Goal: Task Accomplishment & Management: Manage account settings

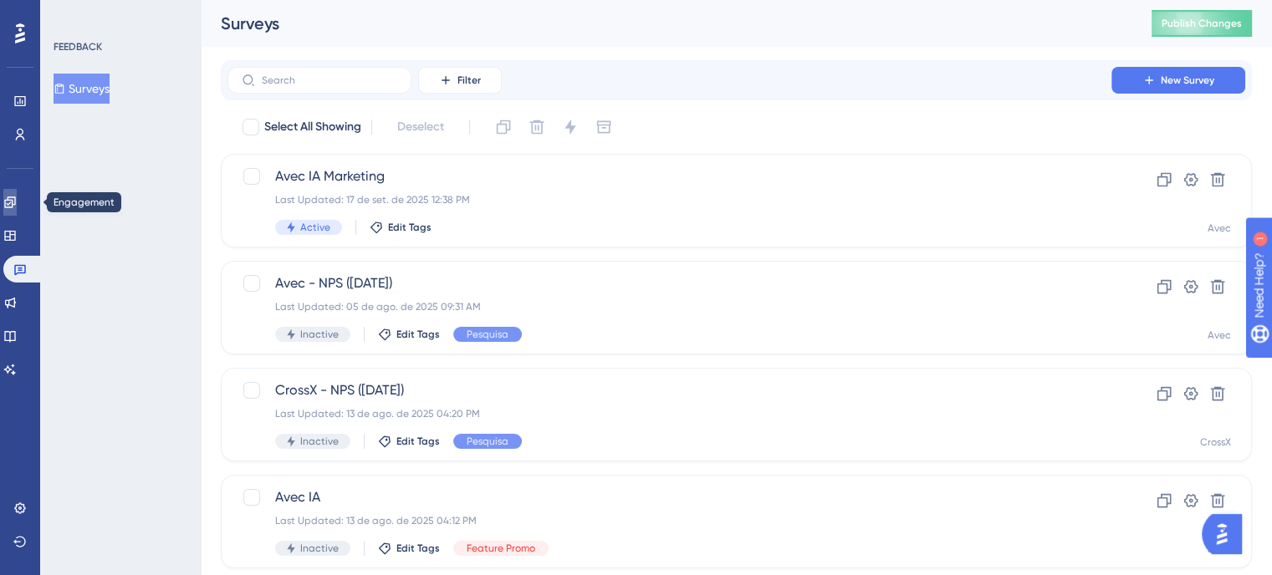
click at [7, 200] on link at bounding box center [9, 202] width 13 height 27
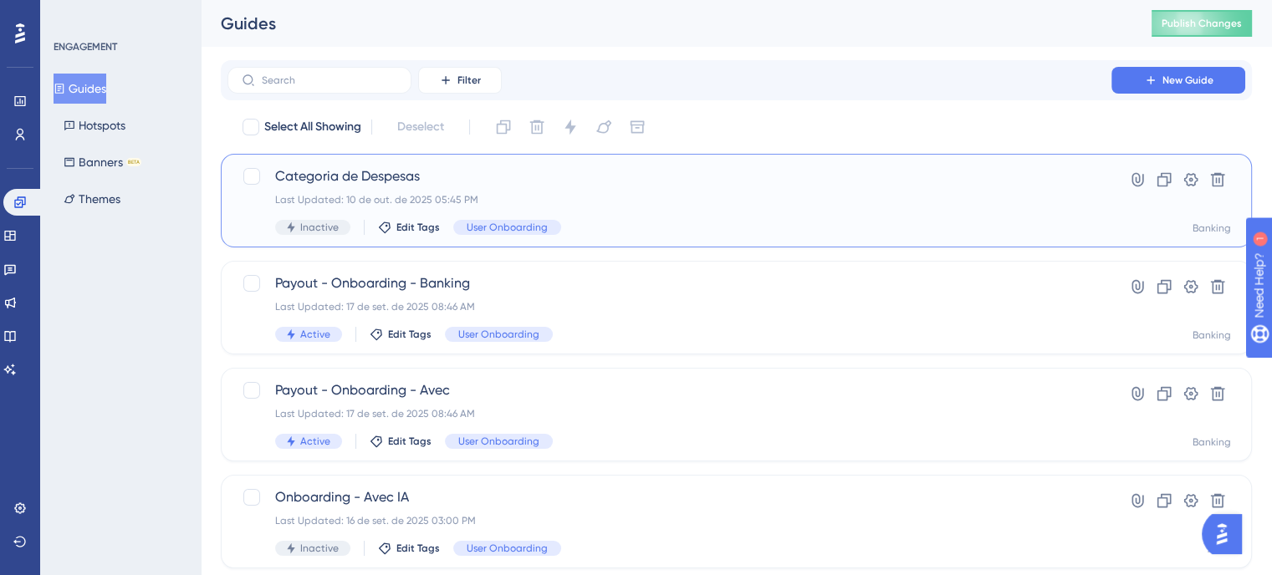
click at [691, 191] on div "Categoria de Despesas Last Updated: 10 de out. de 2025 05:45 PM Inactive Edit T…" at bounding box center [669, 200] width 789 height 69
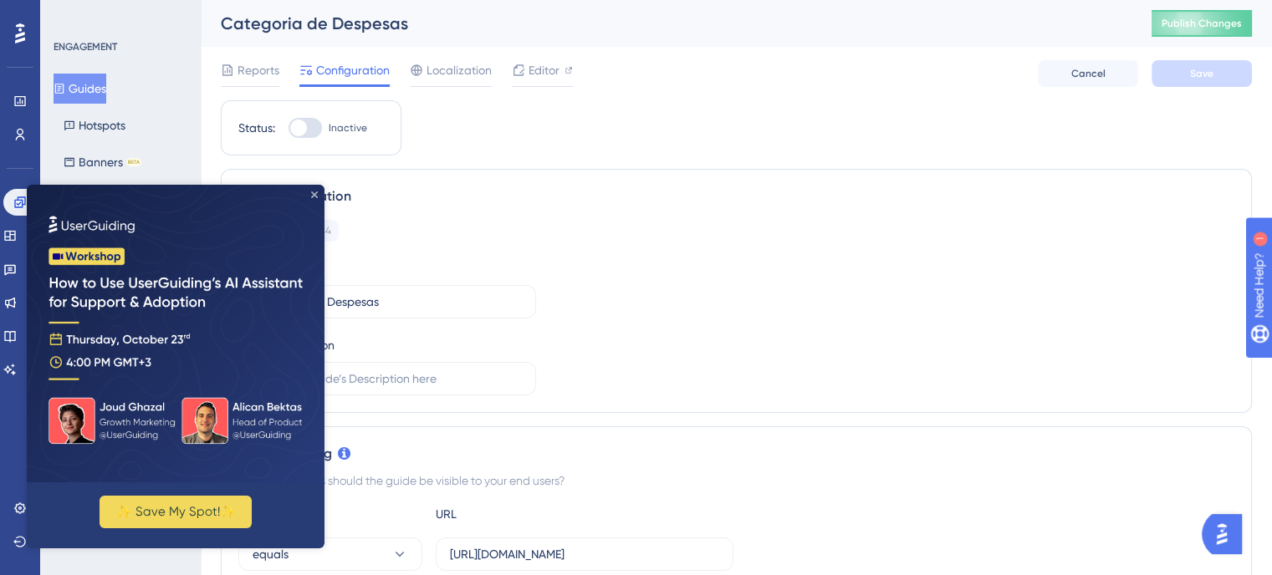
click at [317, 194] on icon "Close Preview" at bounding box center [314, 194] width 7 height 7
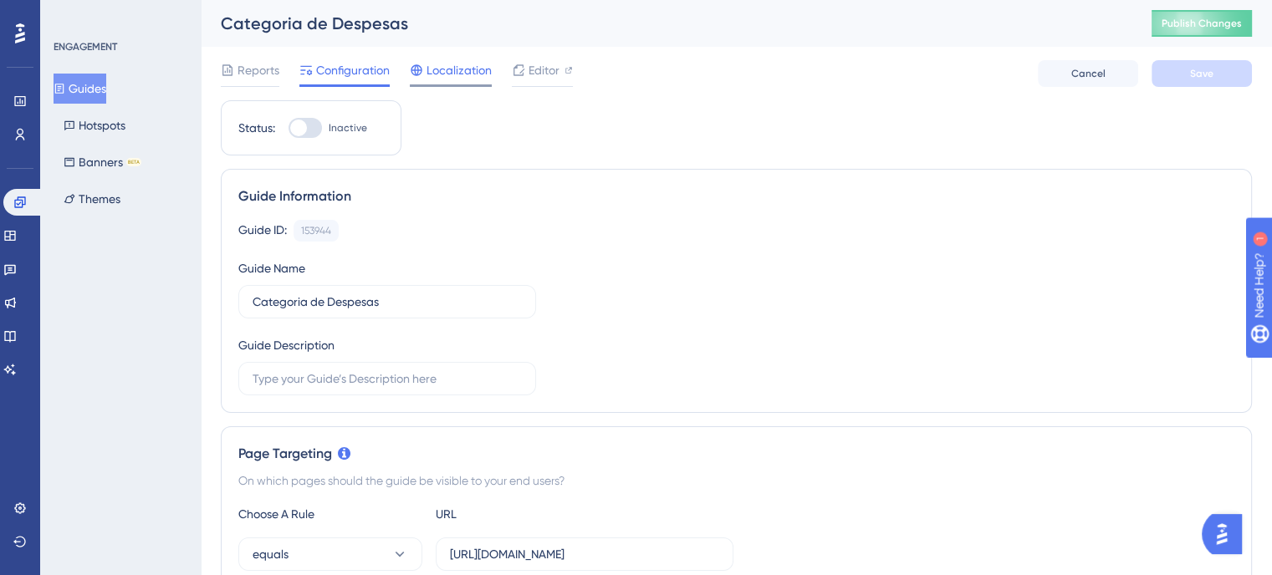
click at [485, 69] on span "Localization" at bounding box center [458, 70] width 65 height 20
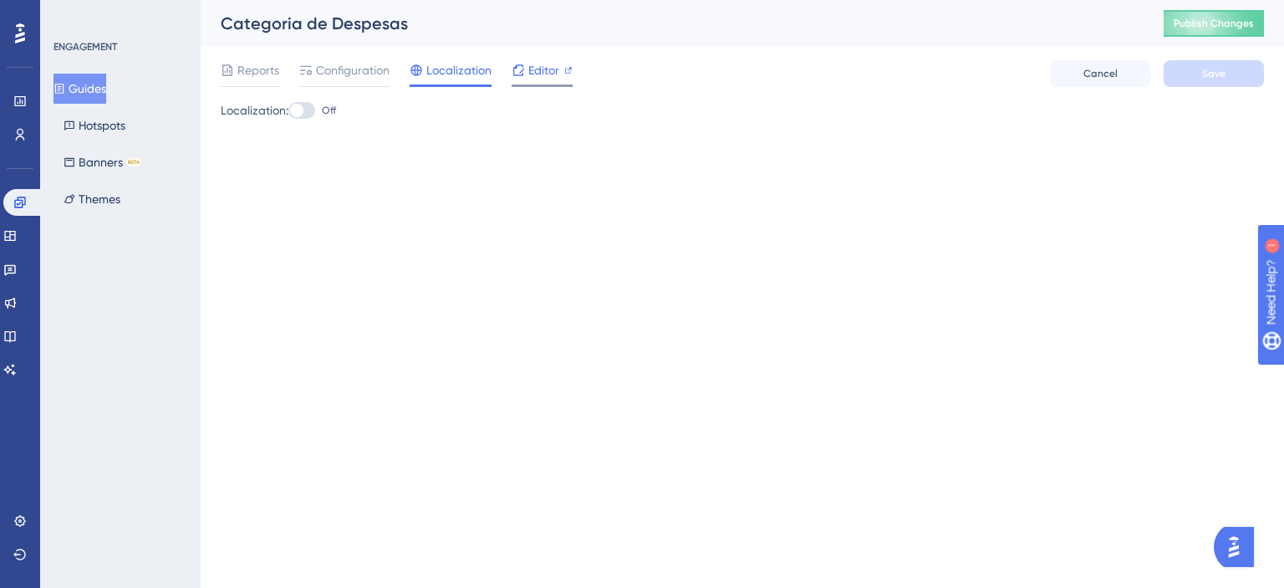
click at [527, 68] on div "Editor" at bounding box center [542, 70] width 61 height 20
click at [533, 74] on span "Editor" at bounding box center [543, 70] width 31 height 20
click at [354, 62] on span "Configuration" at bounding box center [353, 70] width 74 height 20
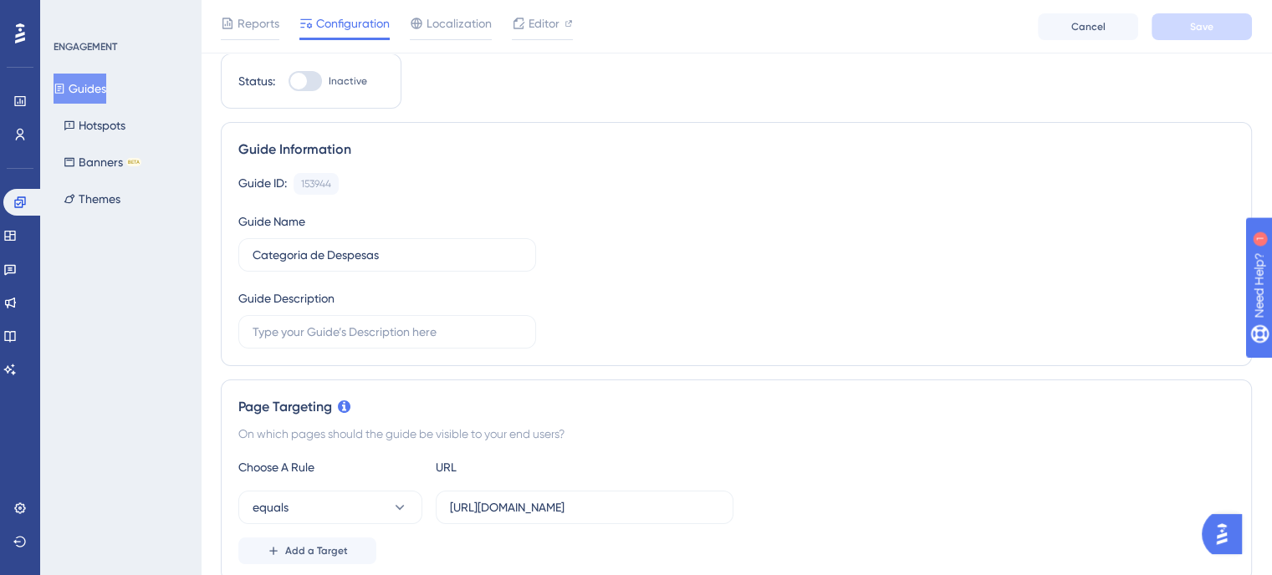
scroll to position [84, 0]
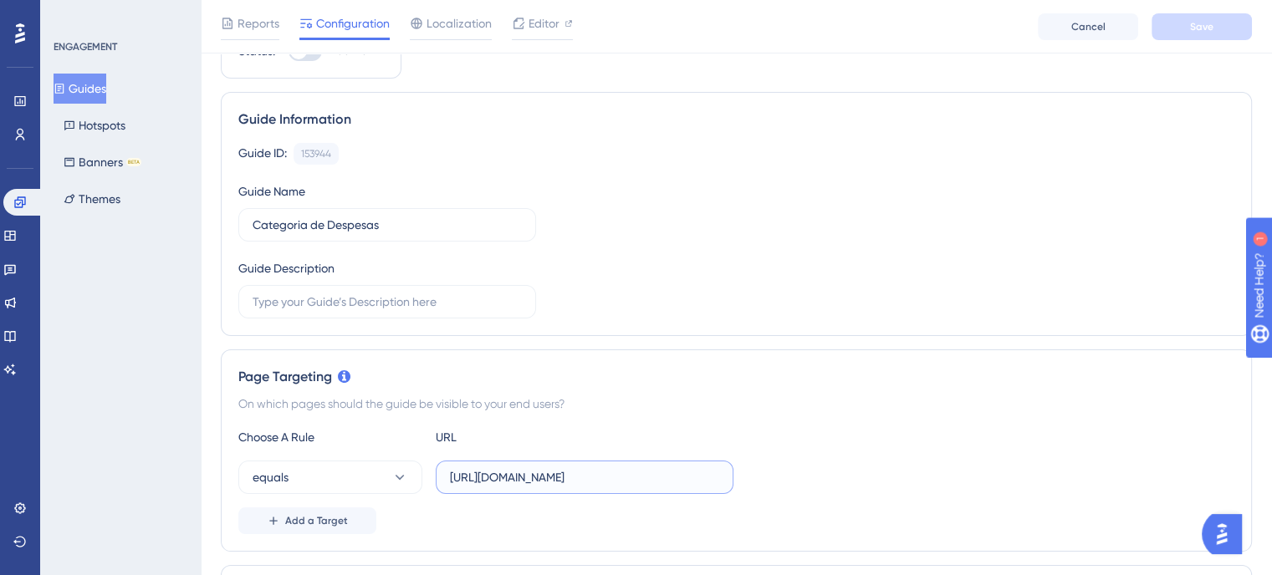
click at [579, 481] on input "https://banking.hyperlocal.com.br/transferencia" at bounding box center [584, 477] width 269 height 18
paste input "admin.avec.beauty/admin/financeiro/entradas-e-saidas"
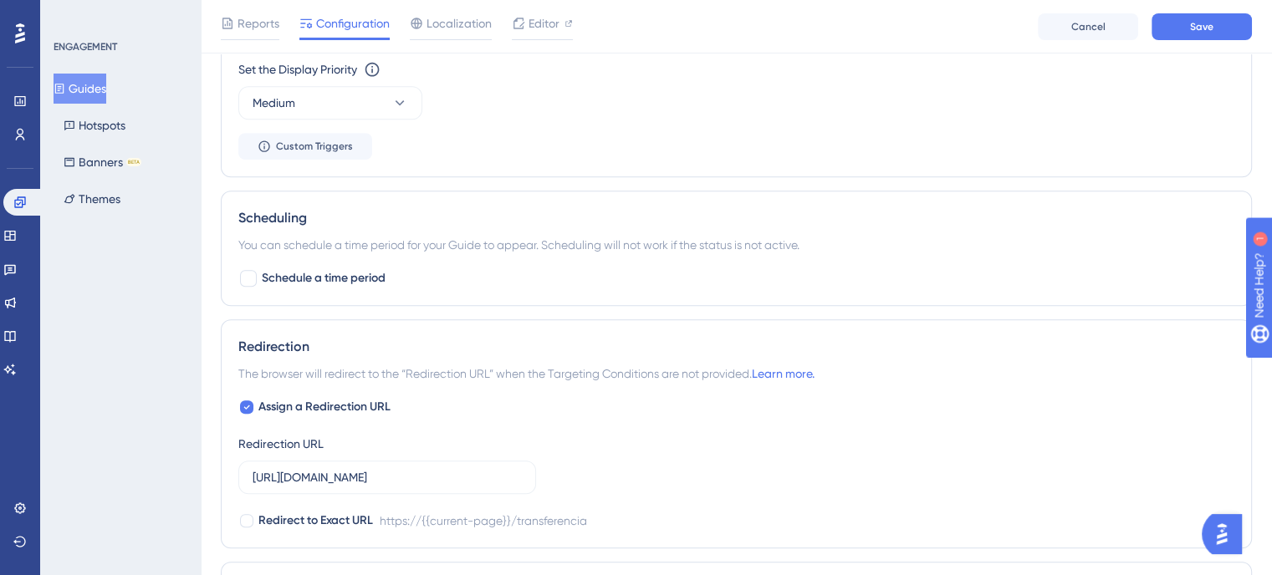
scroll to position [1003, 0]
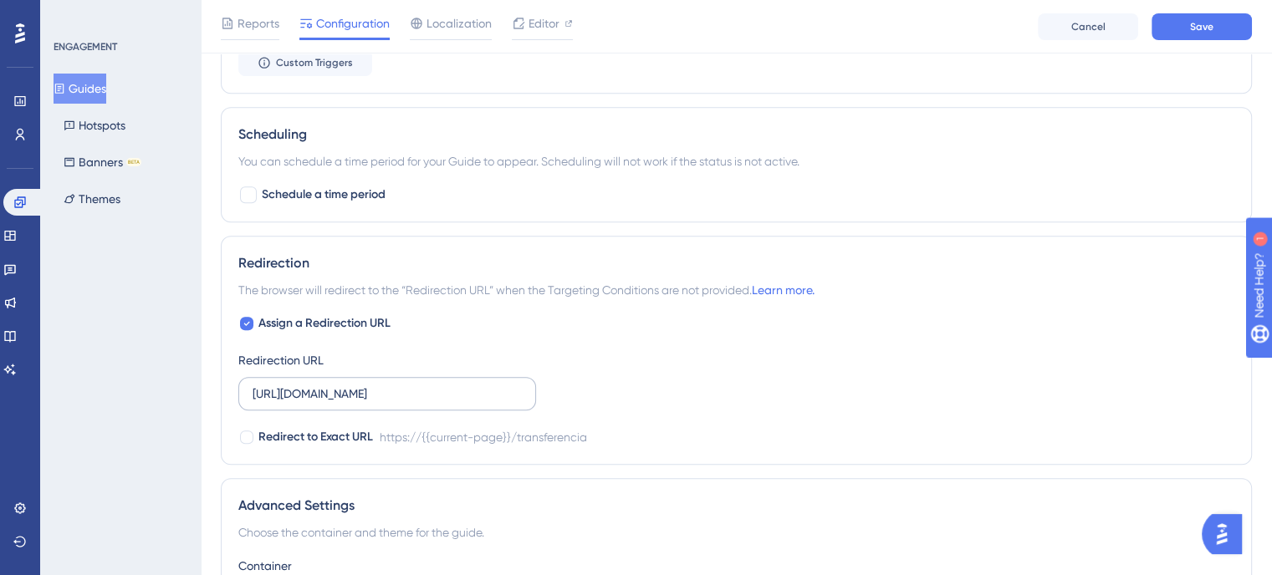
type input "https://admin.avec.beauty/admin/financeiro/entradas-e-saidas"
click at [503, 380] on label "https://banking.hyperlocal.com.br/transferencia" at bounding box center [387, 393] width 298 height 33
click at [503, 385] on input "https://banking.hyperlocal.com.br/transferencia" at bounding box center [387, 394] width 269 height 18
paste input "admin.avec.beauty/admin/financeiro/entradas-e-saidas"
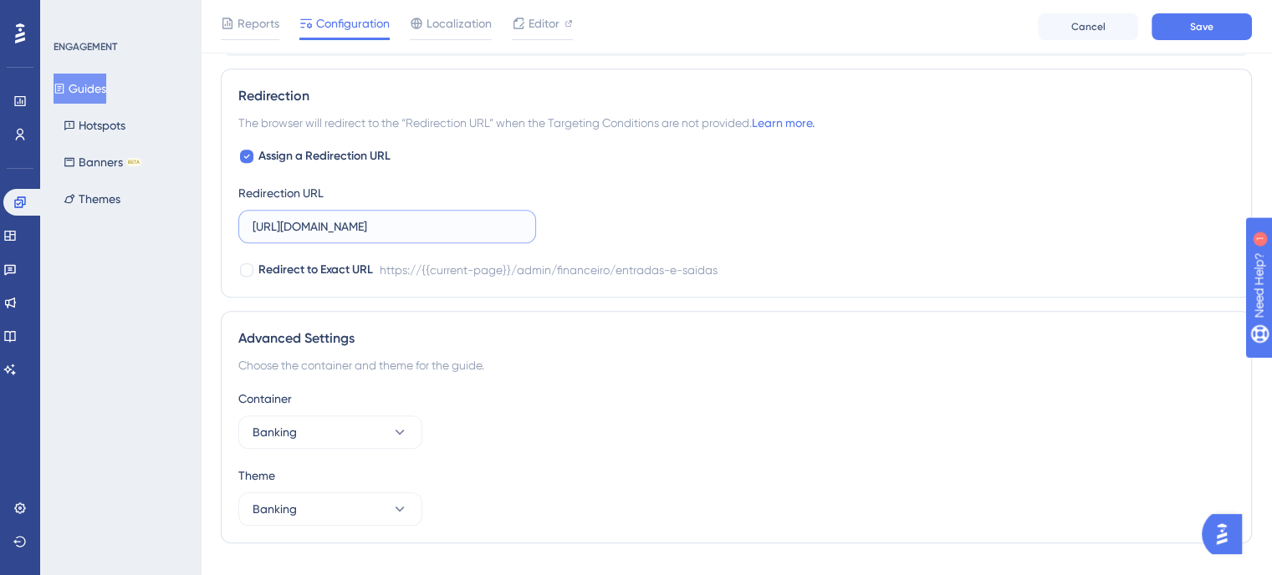
scroll to position [1202, 0]
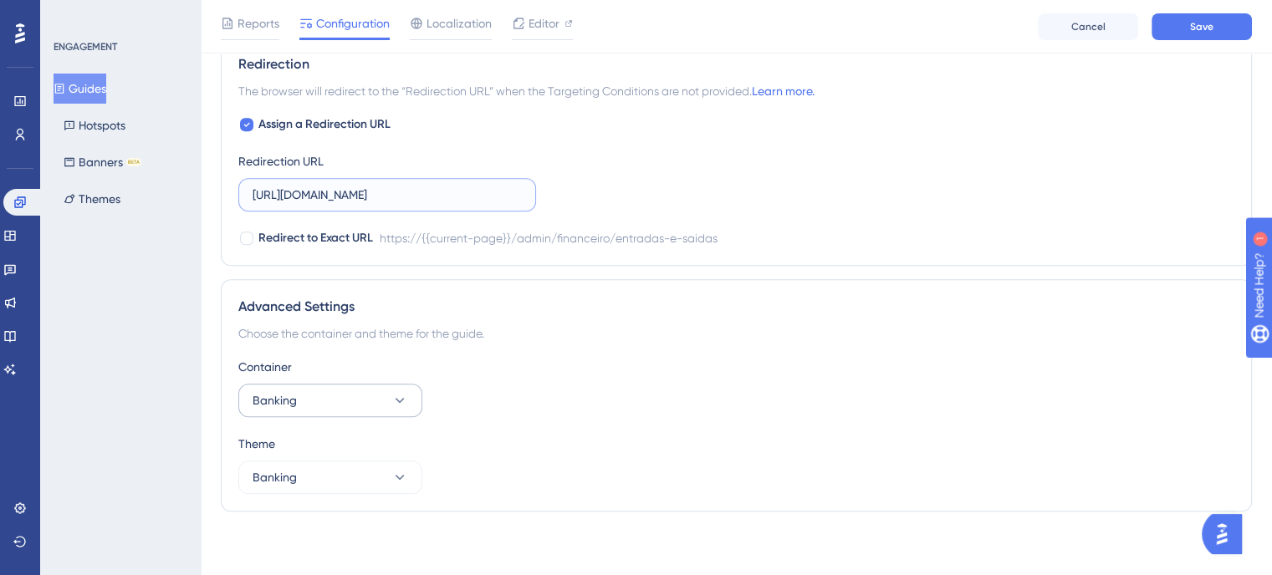
type input "https://admin.avec.beauty/admin/financeiro/entradas-e-saidas"
click at [282, 397] on span "Banking" at bounding box center [275, 401] width 44 height 20
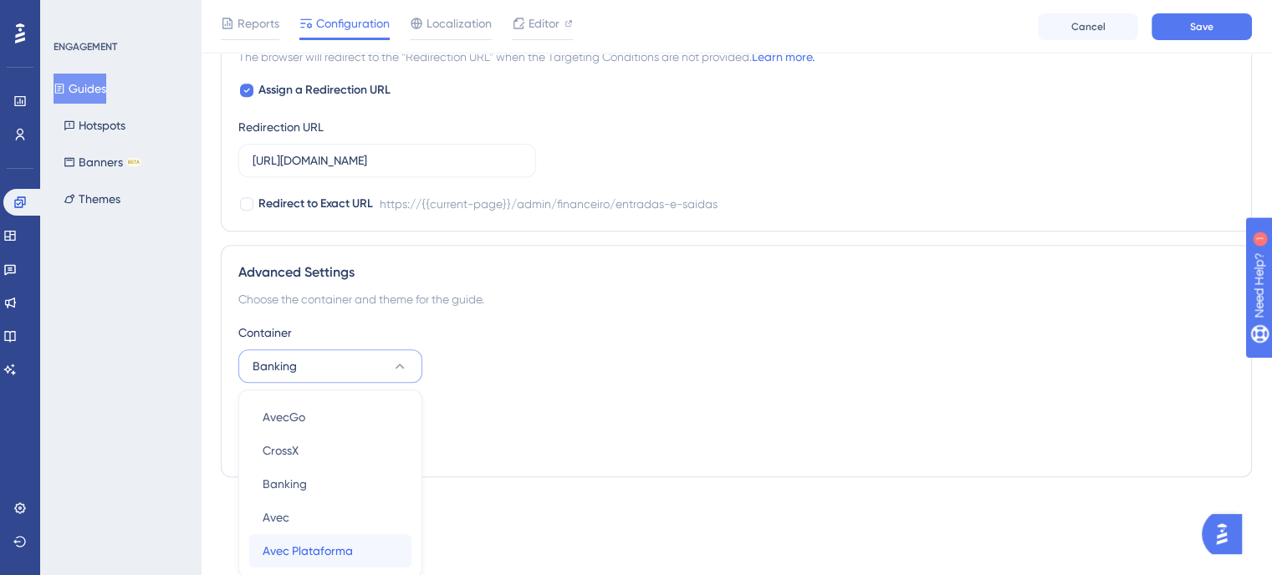
click at [315, 542] on span "Avec Plataforma" at bounding box center [308, 551] width 90 height 20
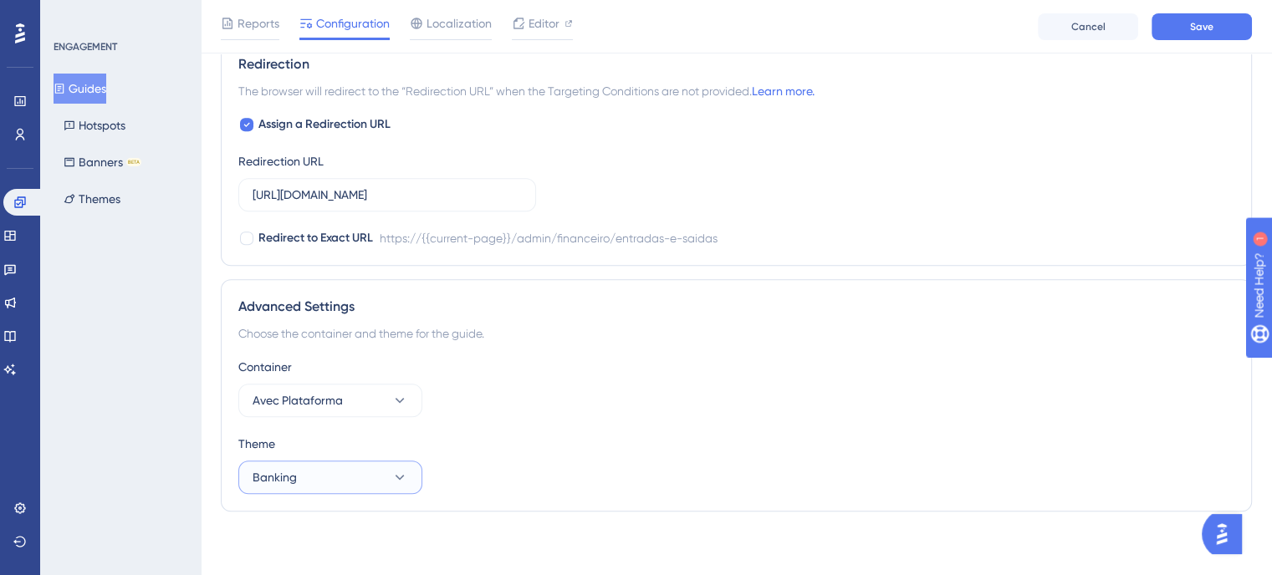
click at [334, 474] on button "Banking" at bounding box center [330, 477] width 184 height 33
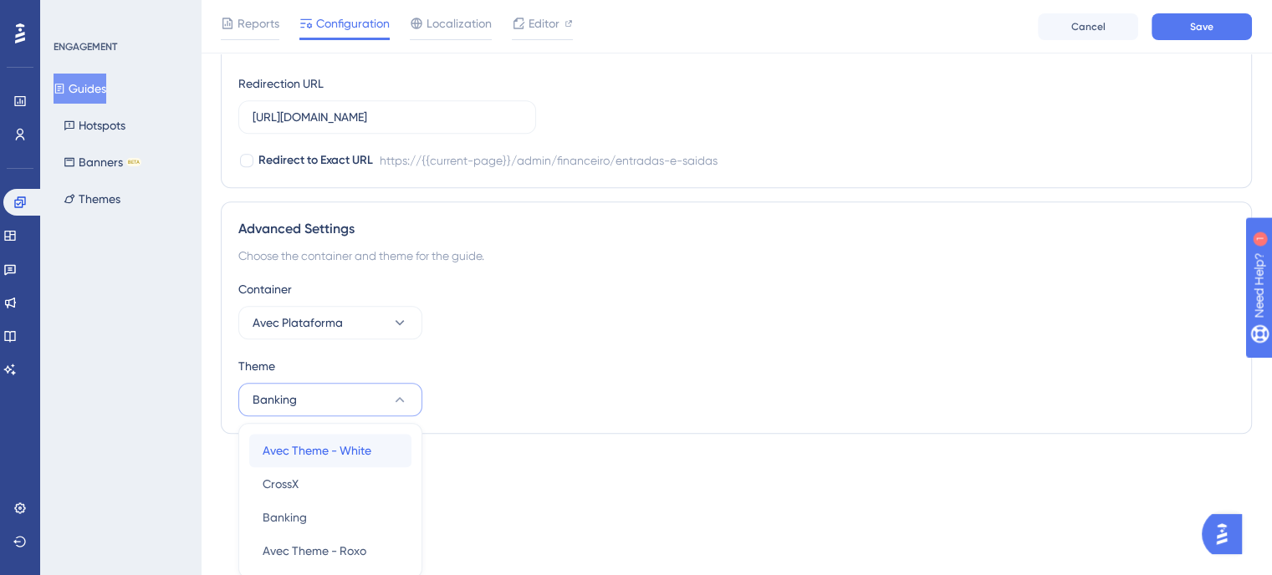
click at [338, 442] on span "Avec Theme - White" at bounding box center [317, 451] width 109 height 20
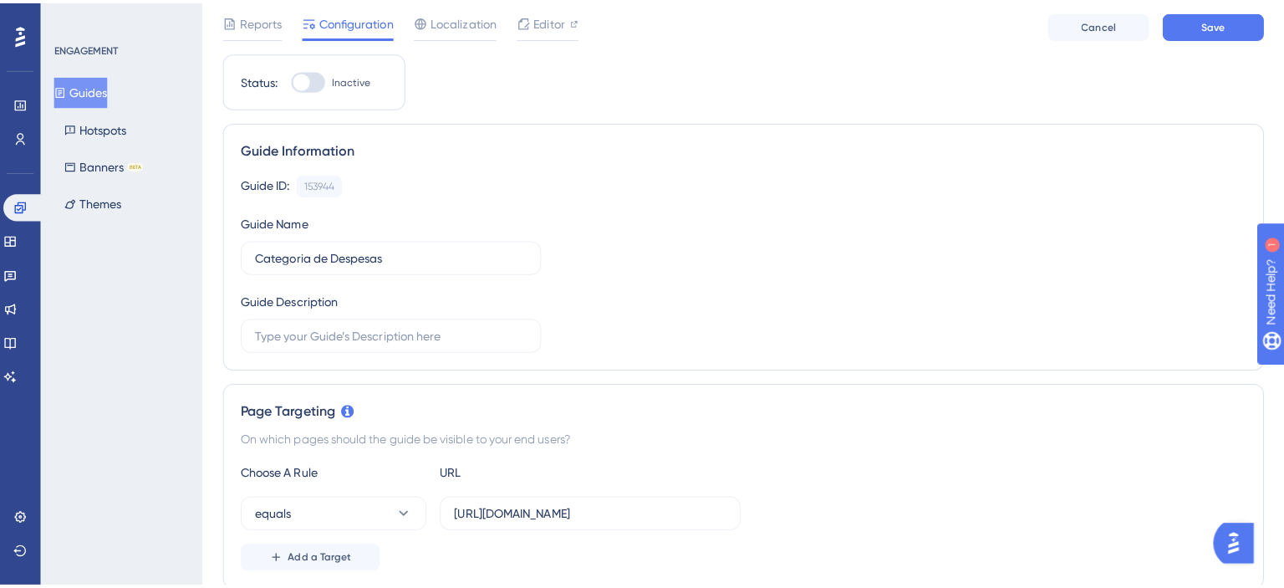
scroll to position [0, 0]
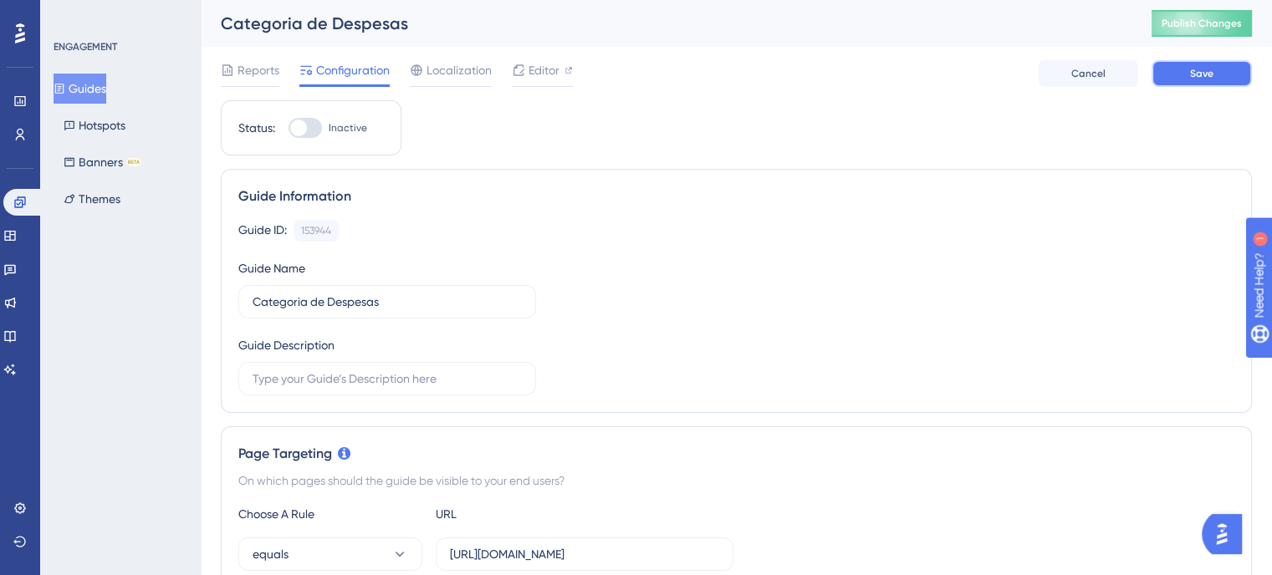
click at [1197, 70] on span "Save" at bounding box center [1201, 73] width 23 height 13
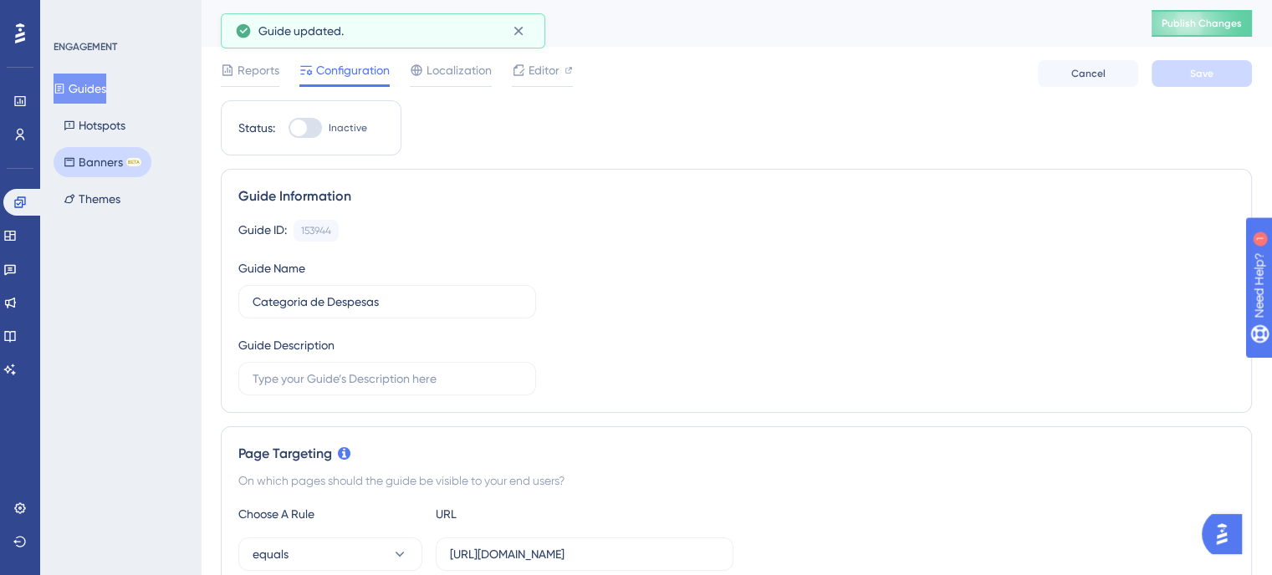
click at [110, 159] on button "Banners BETA" at bounding box center [103, 162] width 98 height 30
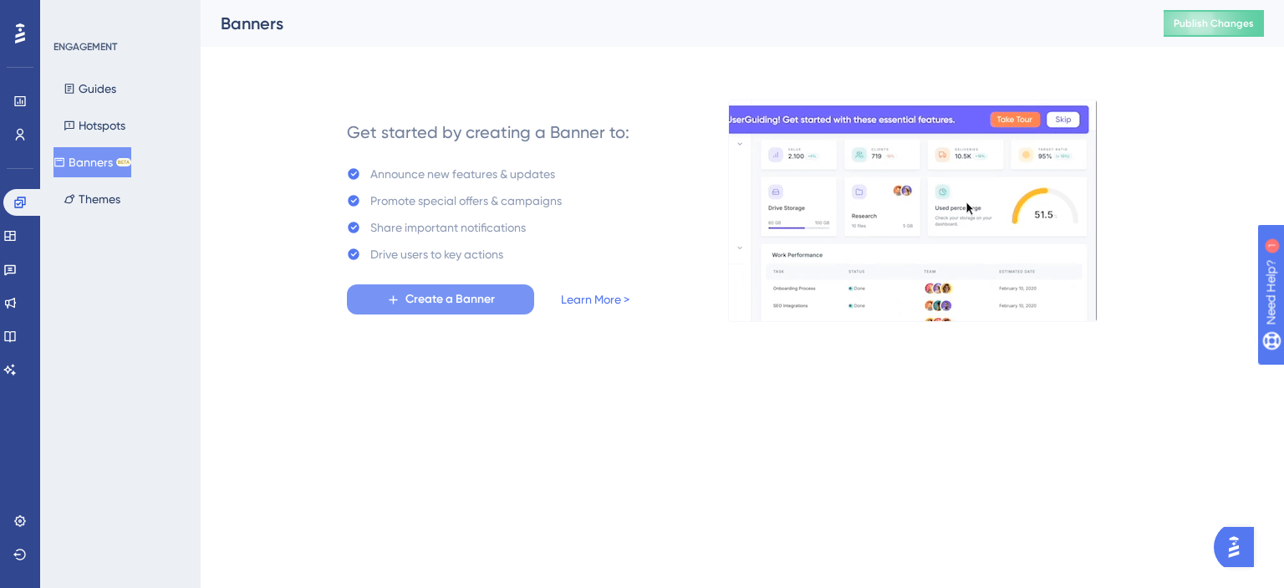
click at [403, 310] on button "Create a Banner" at bounding box center [440, 299] width 187 height 30
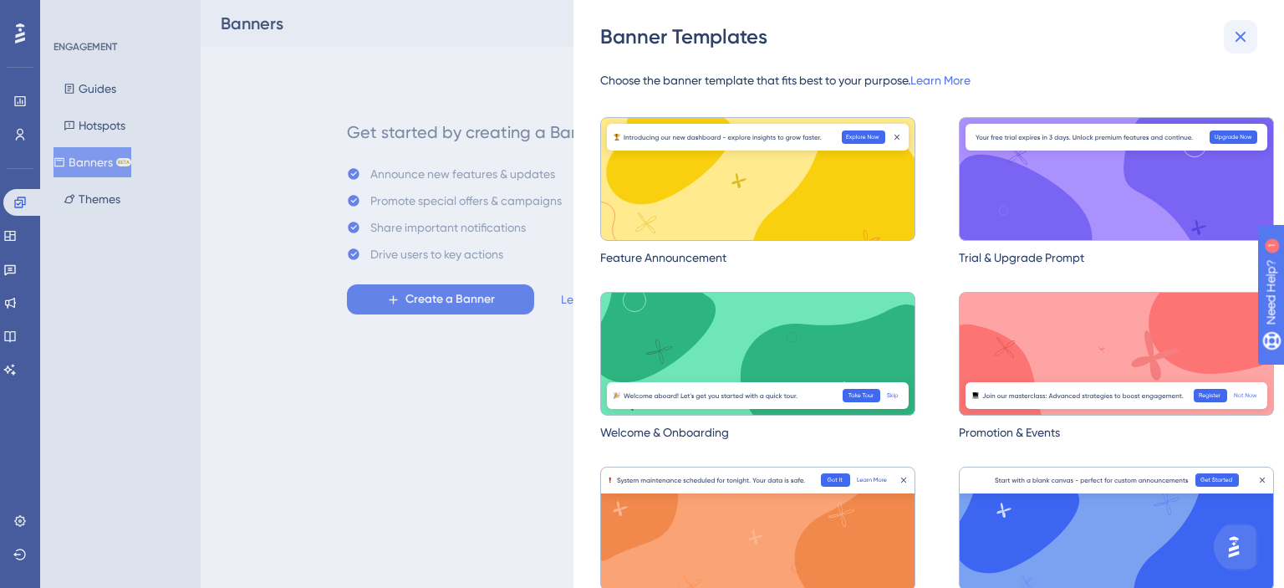
click at [1243, 49] on button at bounding box center [1240, 36] width 33 height 33
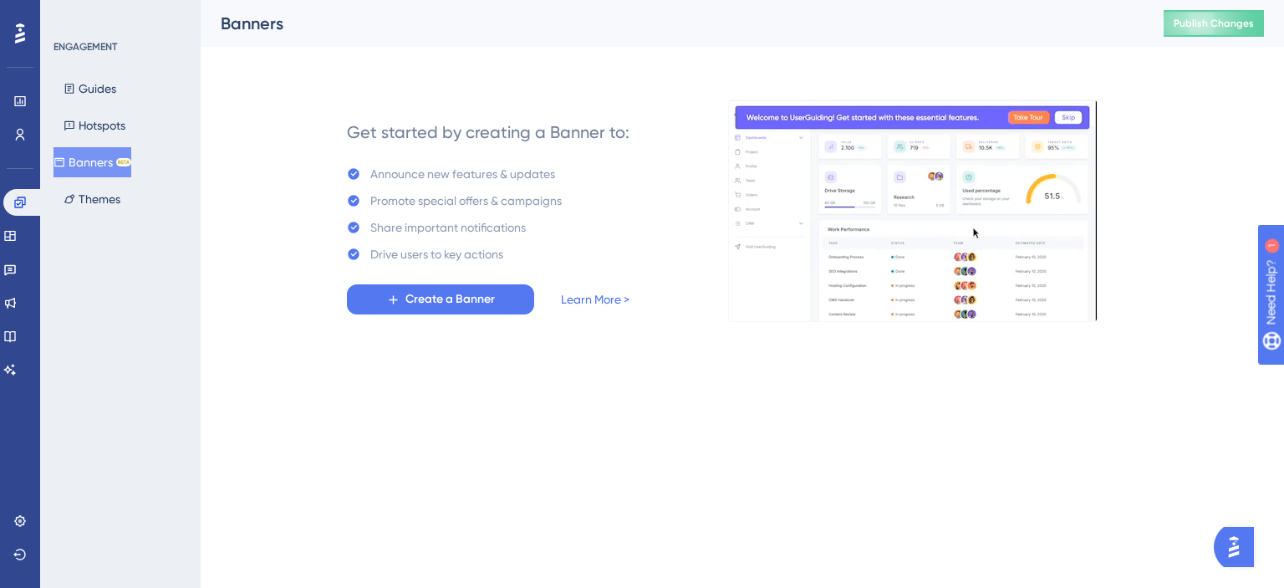
click at [113, 108] on div "Guides Hotspots Banners BETA Themes" at bounding box center [121, 144] width 135 height 140
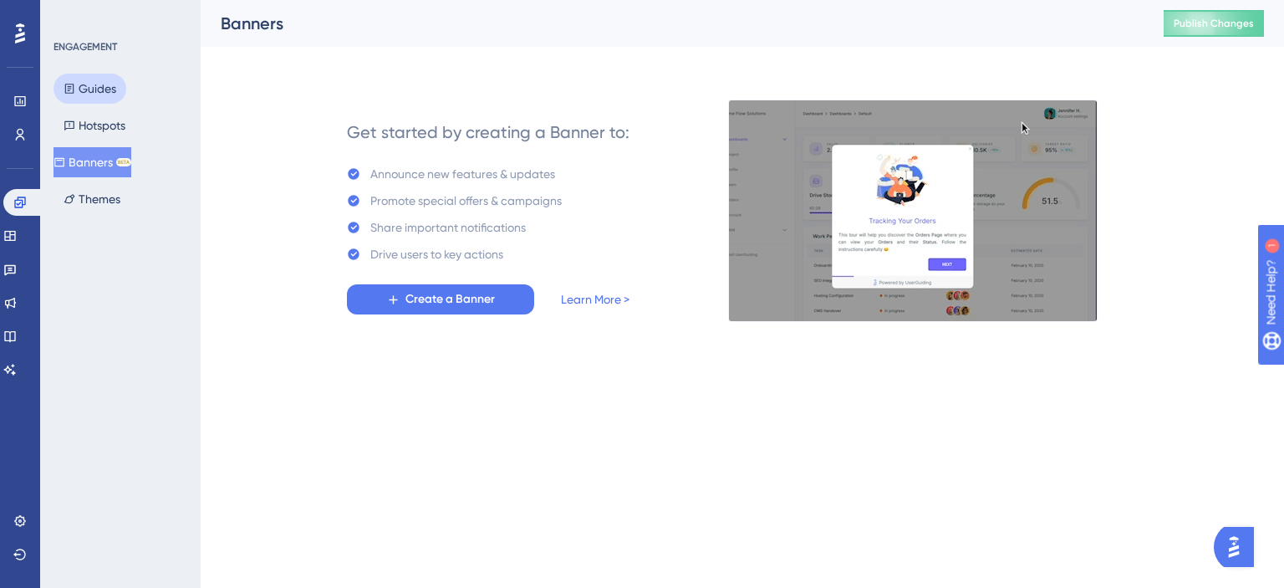
click at [109, 83] on button "Guides" at bounding box center [90, 89] width 73 height 30
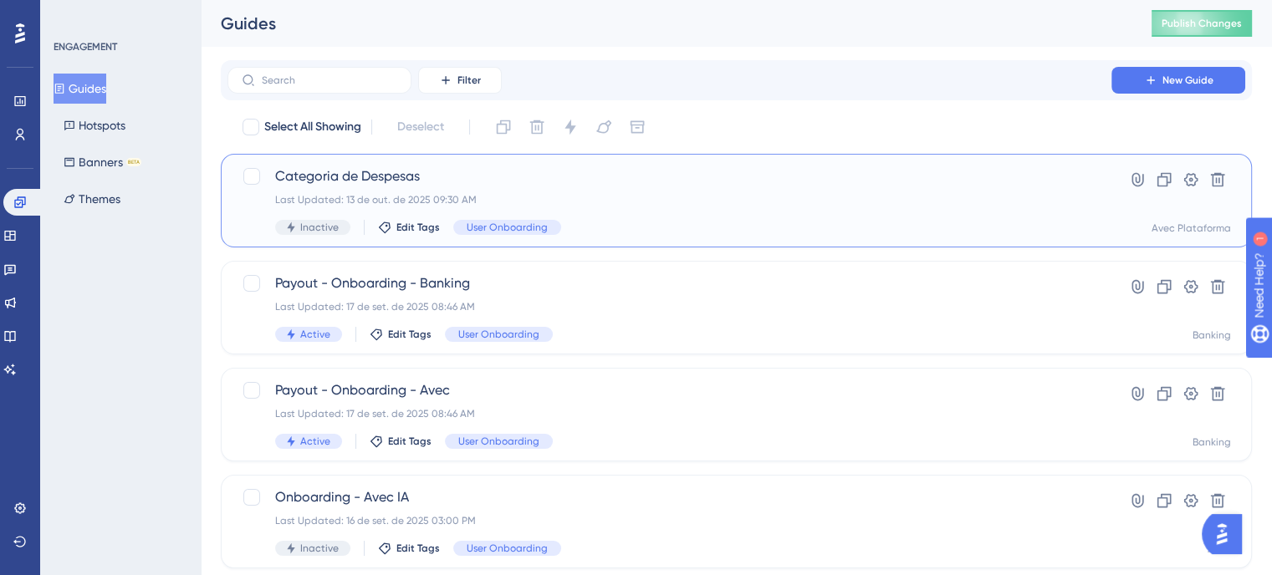
click at [602, 202] on div "Last Updated: 13 de out. de 2025 09:30 AM" at bounding box center [669, 199] width 789 height 13
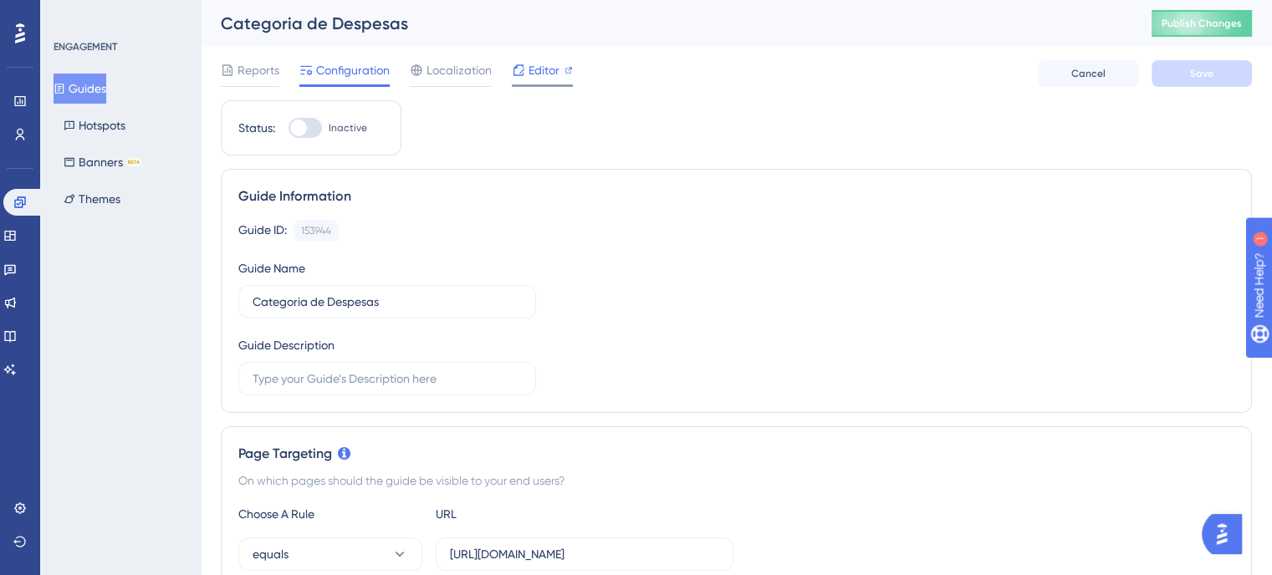
click at [539, 82] on div "Editor" at bounding box center [542, 73] width 61 height 27
click at [16, 504] on icon at bounding box center [19, 508] width 11 height 11
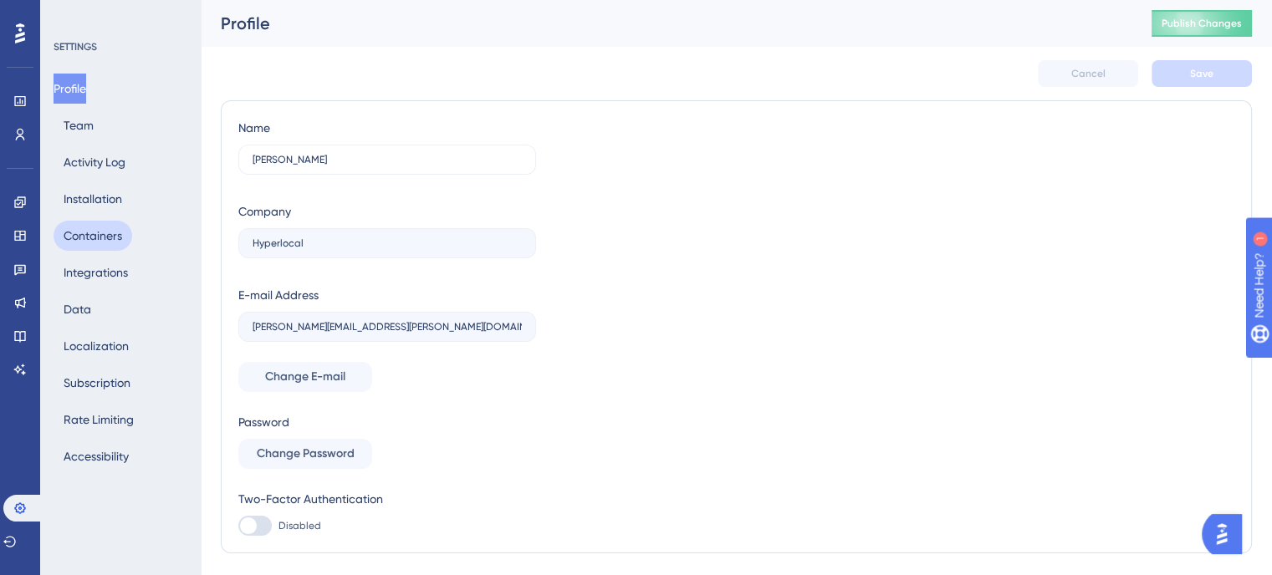
click at [126, 230] on button "Containers" at bounding box center [93, 236] width 79 height 30
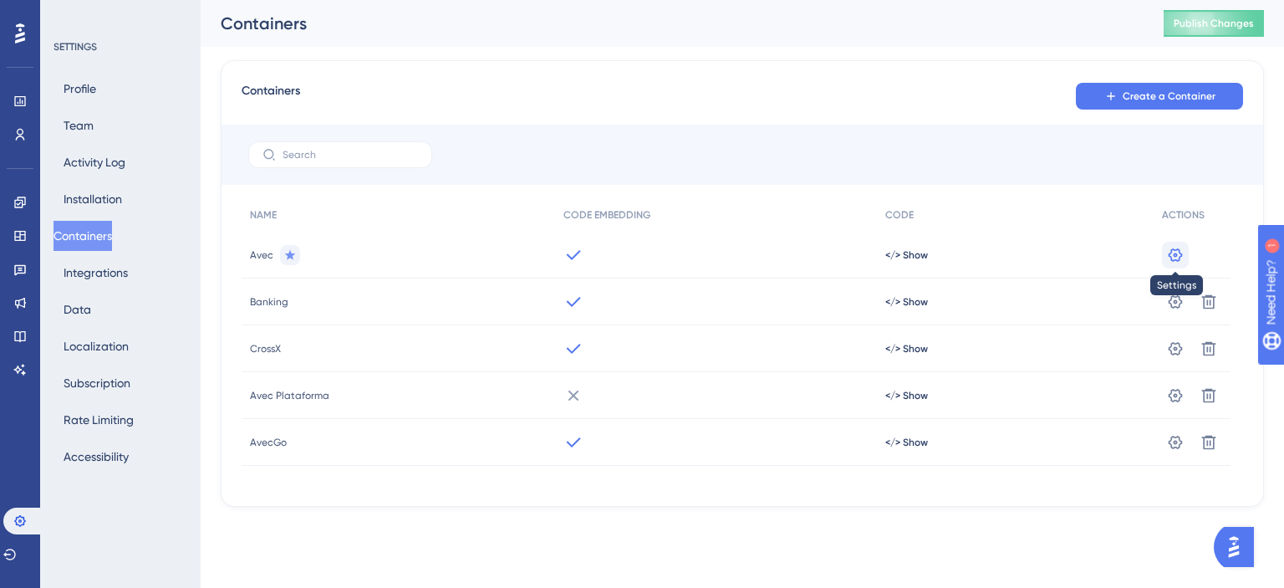
click at [1171, 253] on icon at bounding box center [1176, 254] width 14 height 13
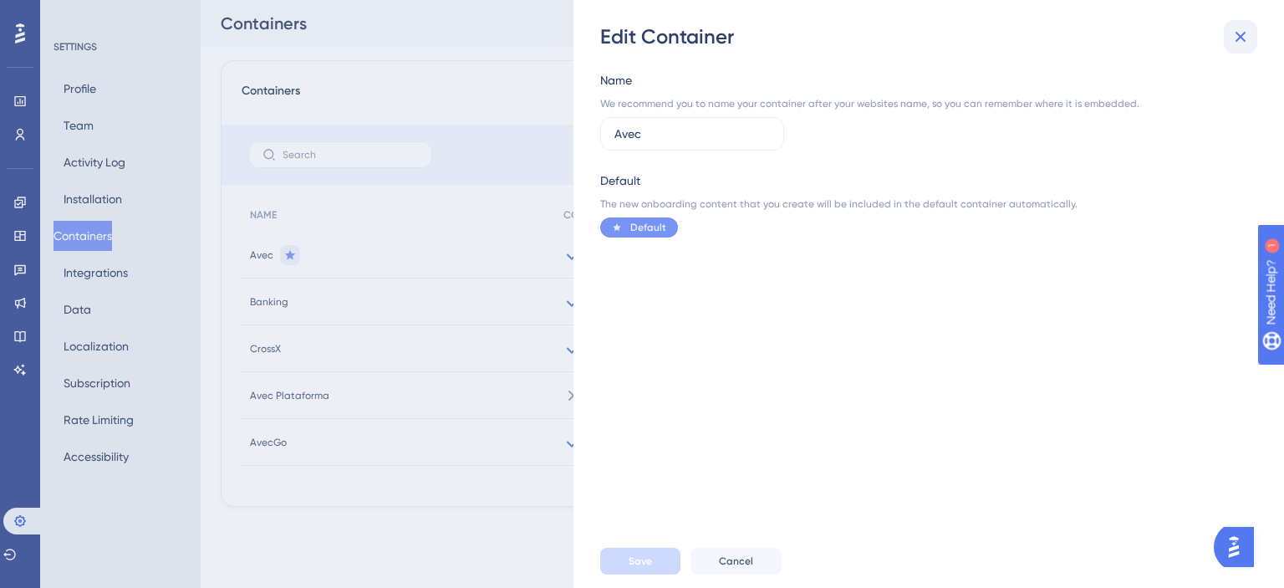
click at [1242, 29] on icon at bounding box center [1241, 37] width 20 height 20
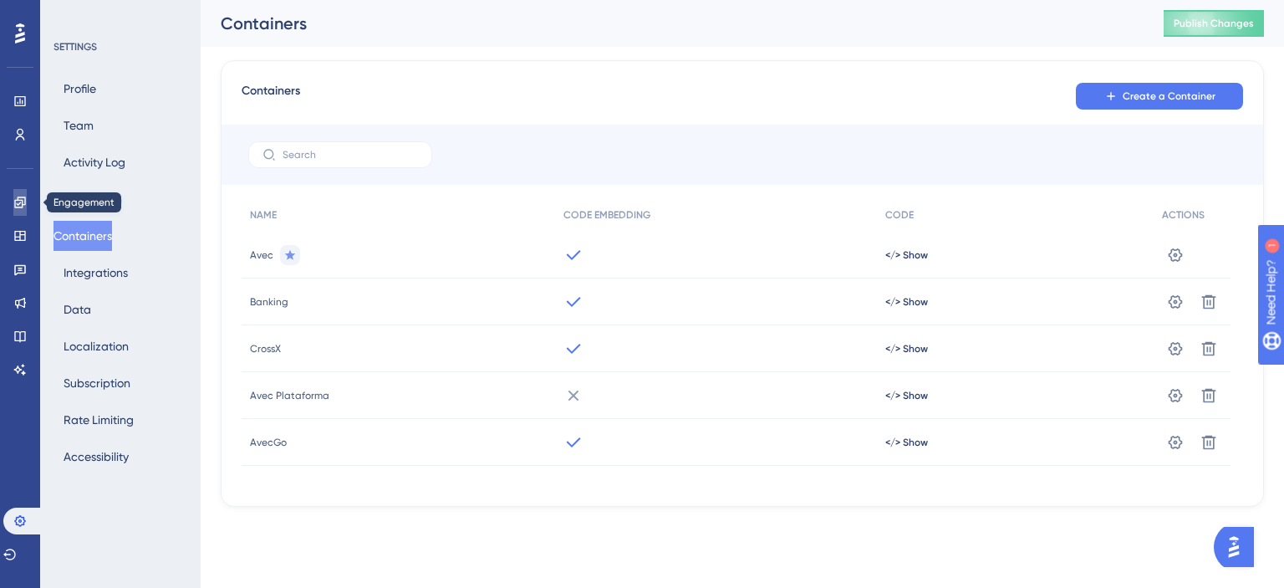
click at [13, 203] on link at bounding box center [19, 202] width 13 height 27
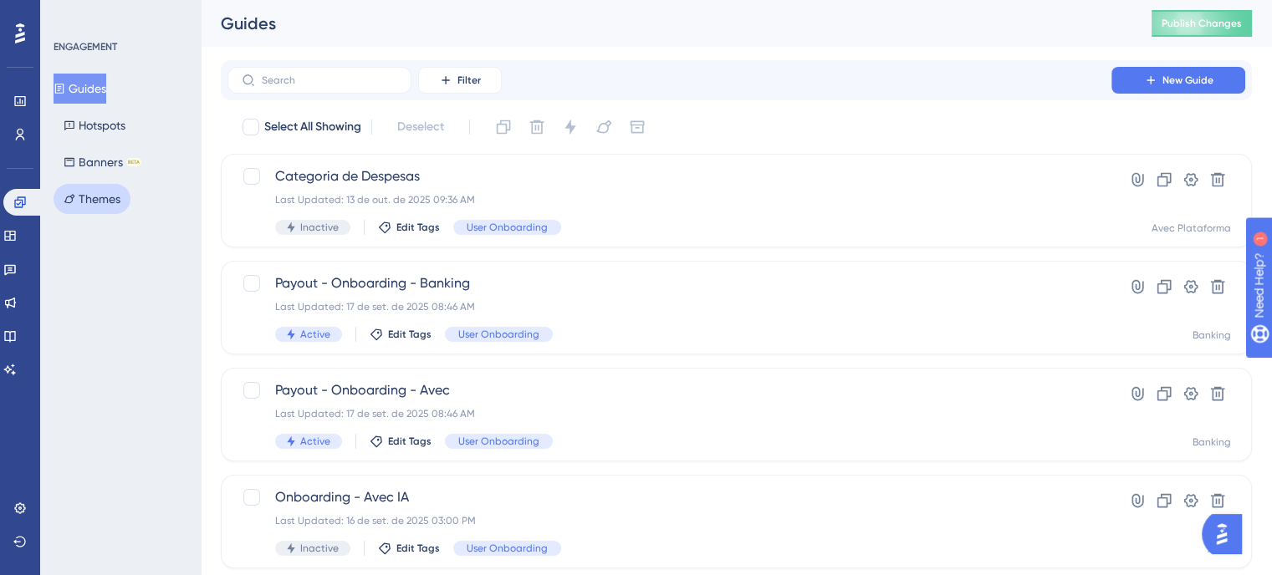
click at [106, 200] on button "Themes" at bounding box center [92, 199] width 77 height 30
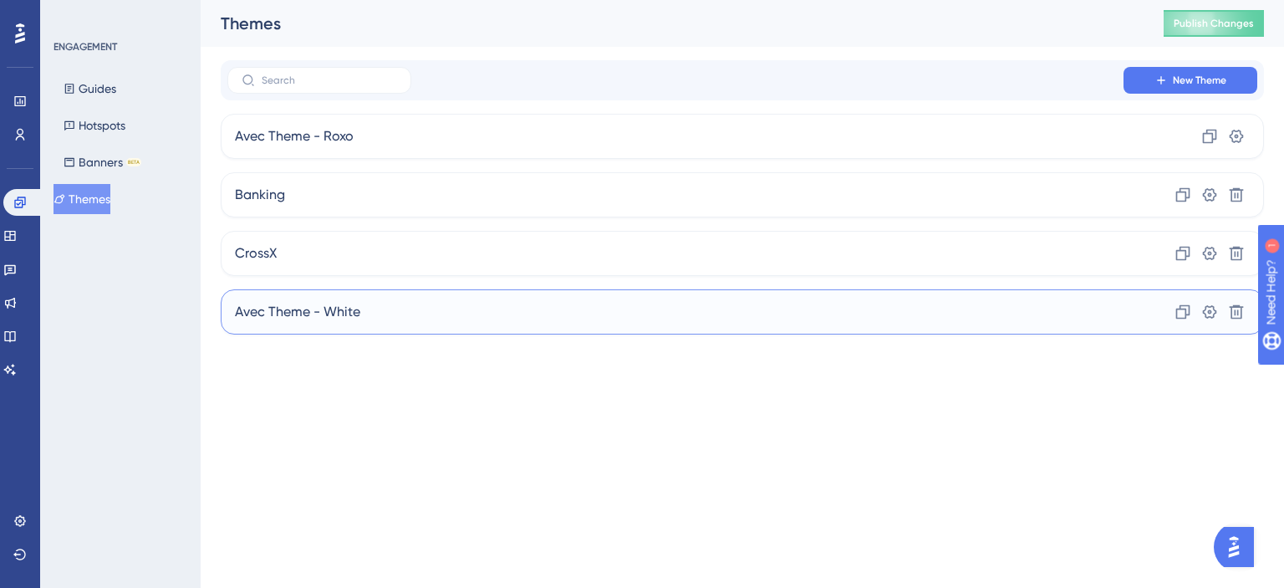
click at [327, 314] on span "Avec Theme - White" at bounding box center [297, 312] width 125 height 20
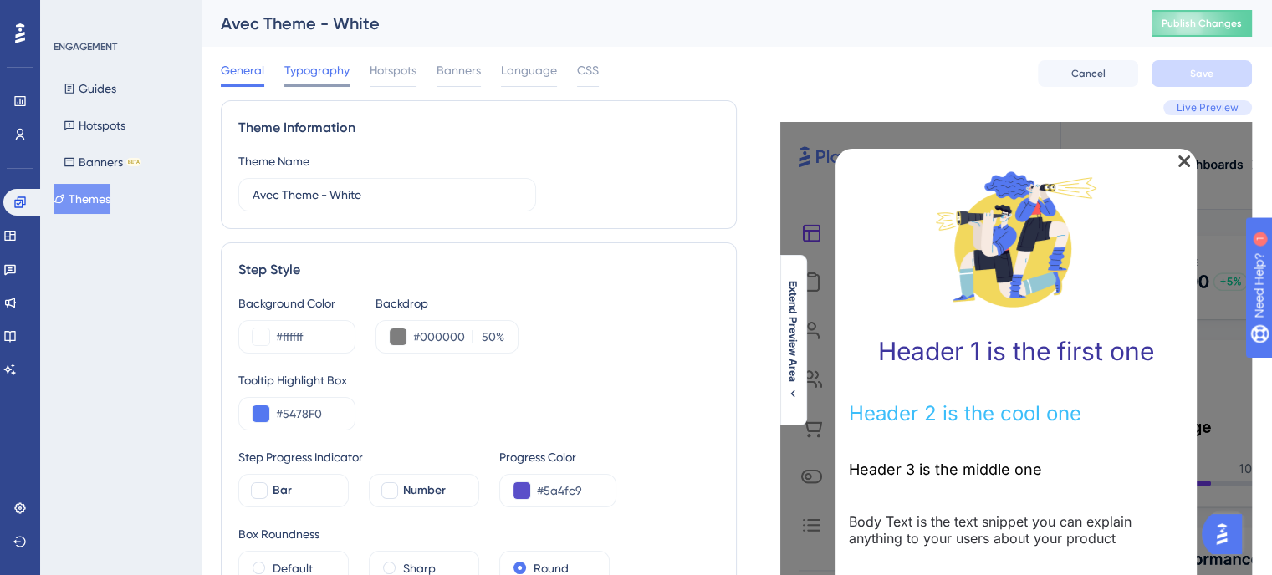
click at [332, 76] on span "Typography" at bounding box center [316, 70] width 65 height 20
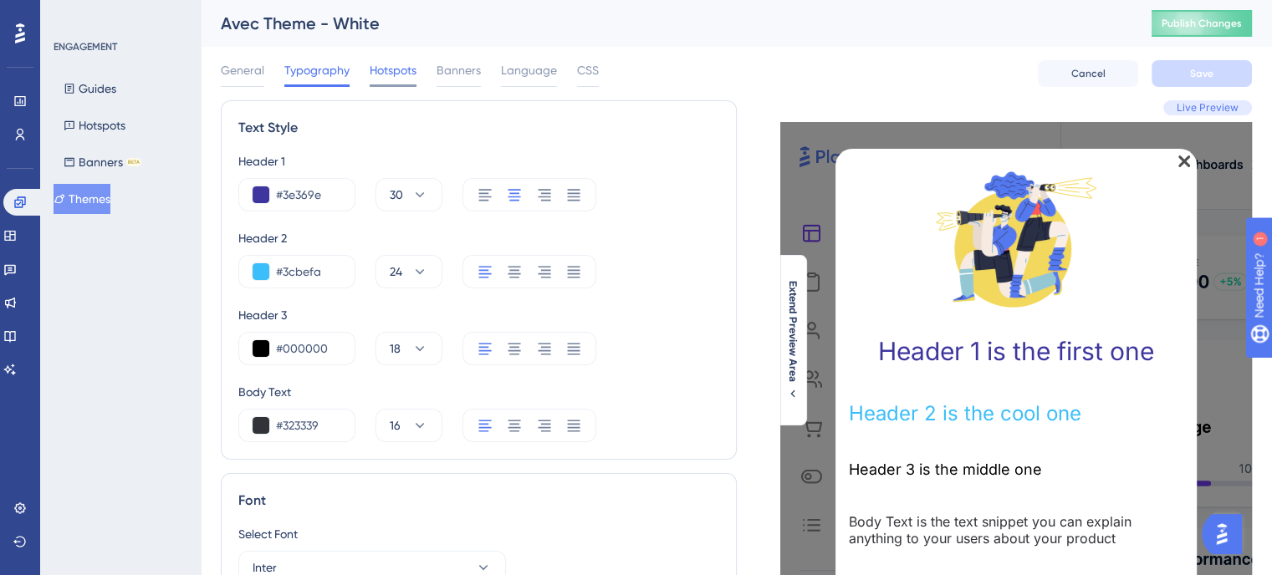
click at [401, 74] on span "Hotspots" at bounding box center [393, 70] width 47 height 20
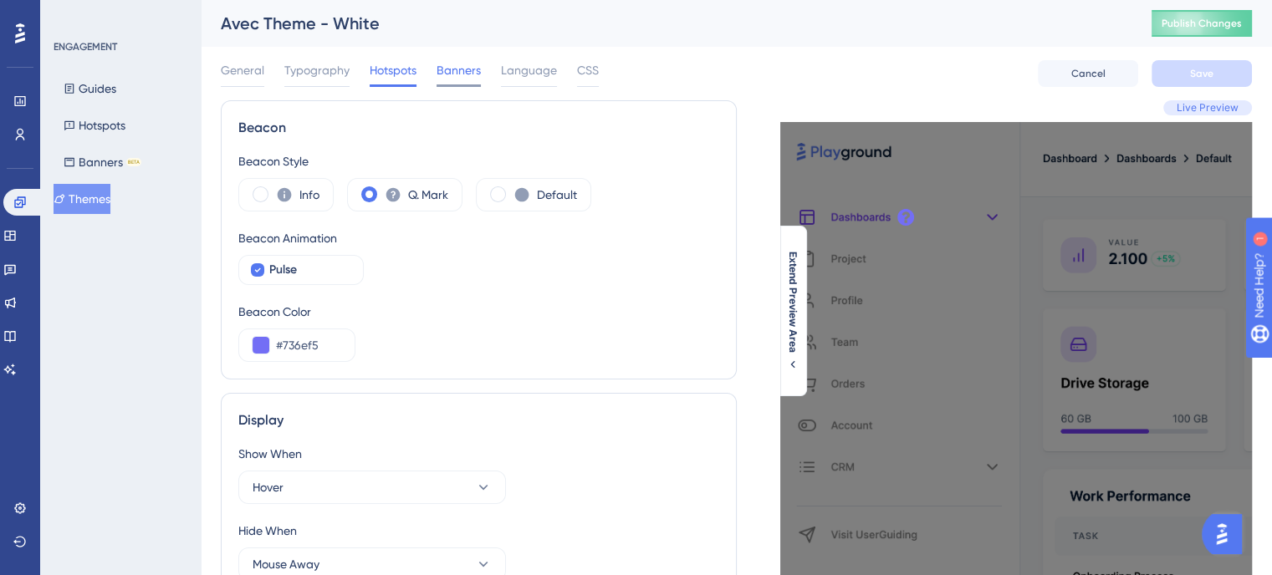
click at [447, 64] on span "Banners" at bounding box center [458, 70] width 44 height 20
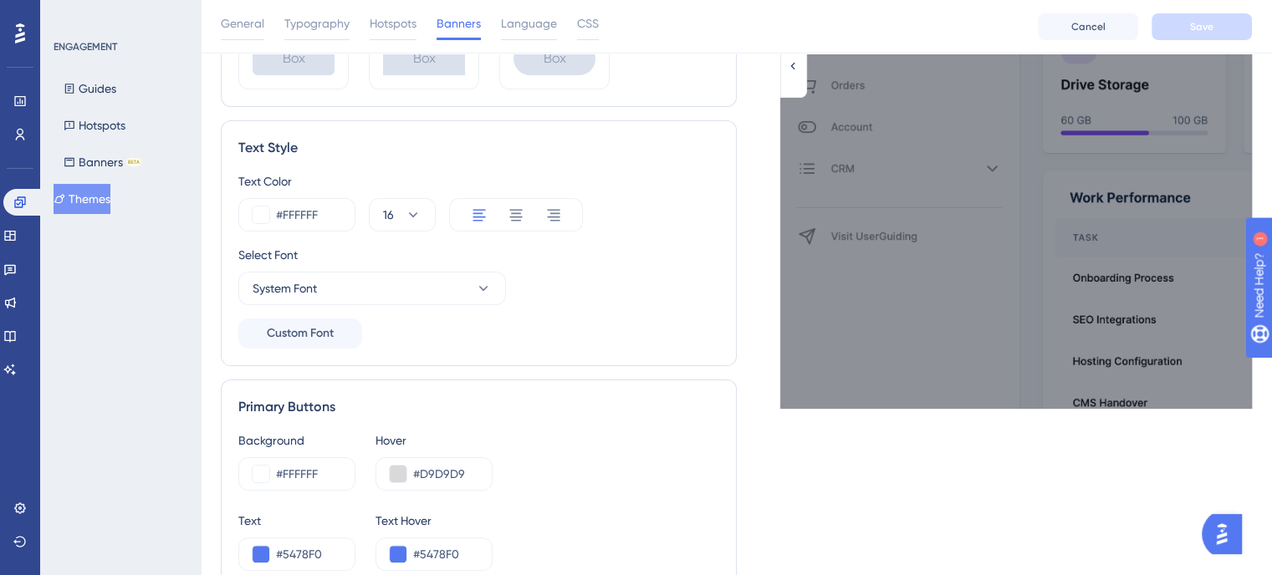
scroll to position [334, 0]
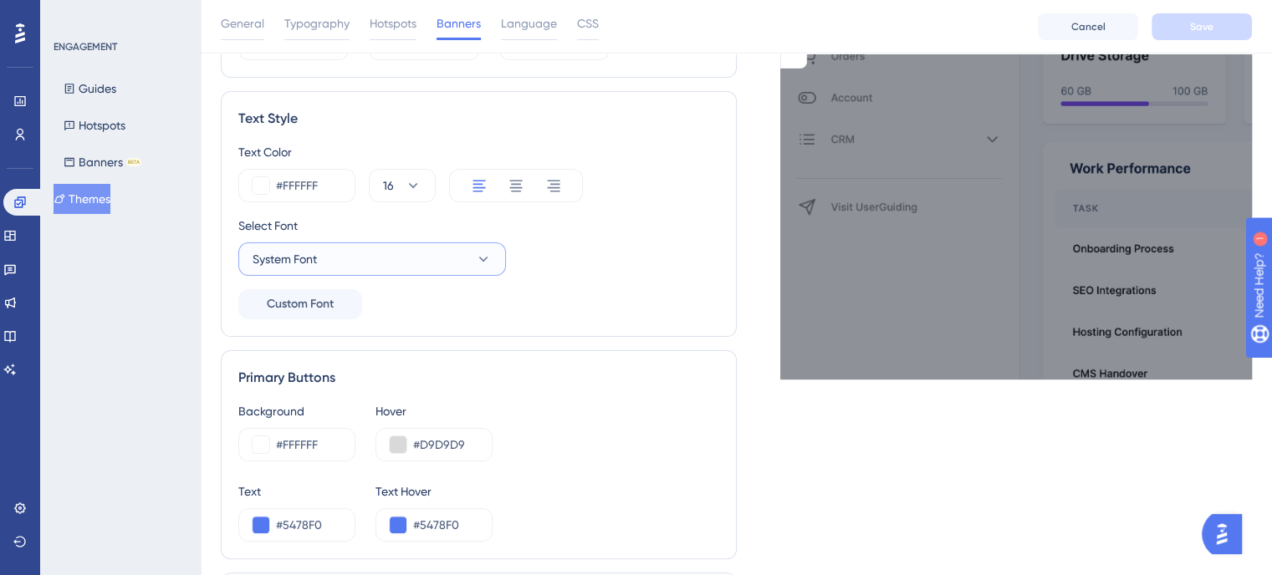
click at [433, 273] on button "System Font" at bounding box center [372, 258] width 268 height 33
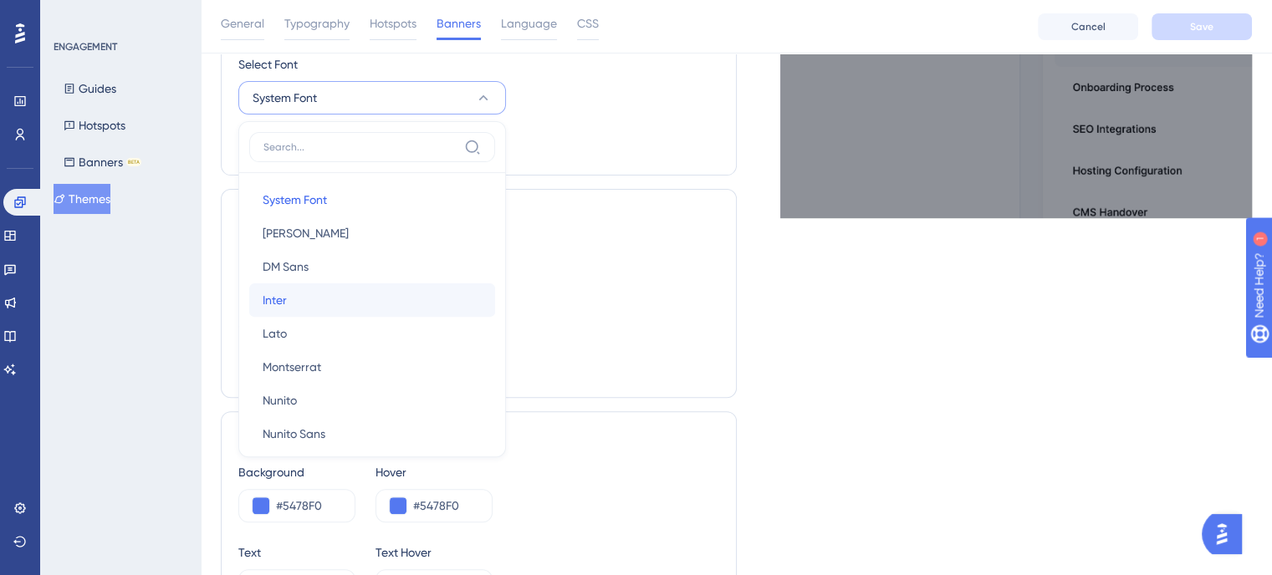
click at [350, 310] on button "Inter Inter" at bounding box center [372, 299] width 246 height 33
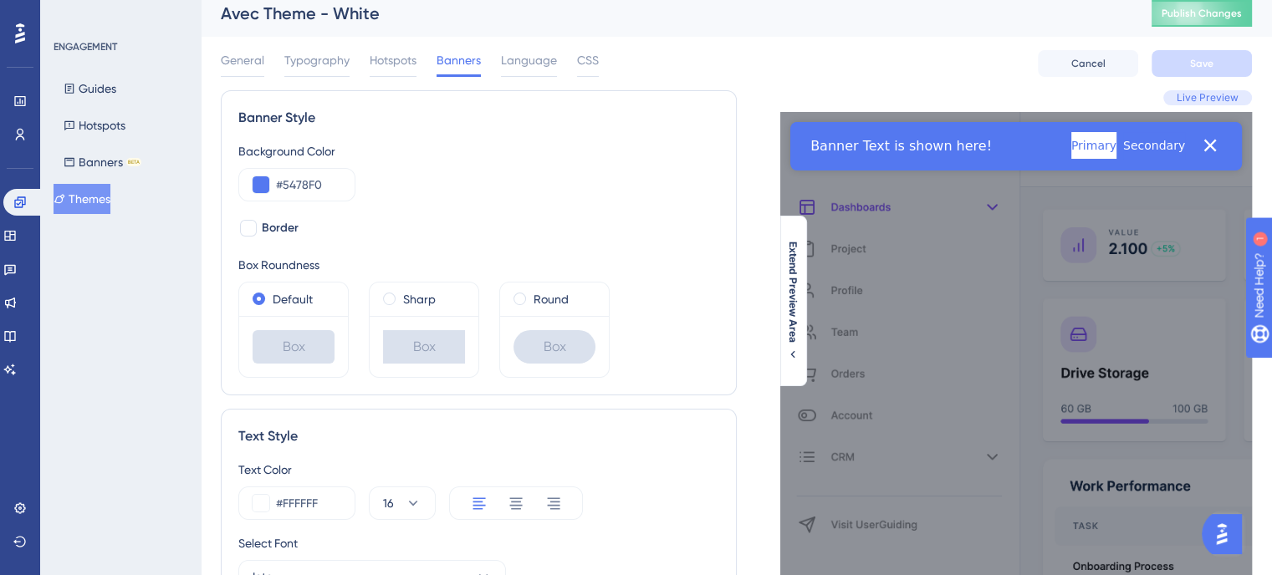
scroll to position [0, 0]
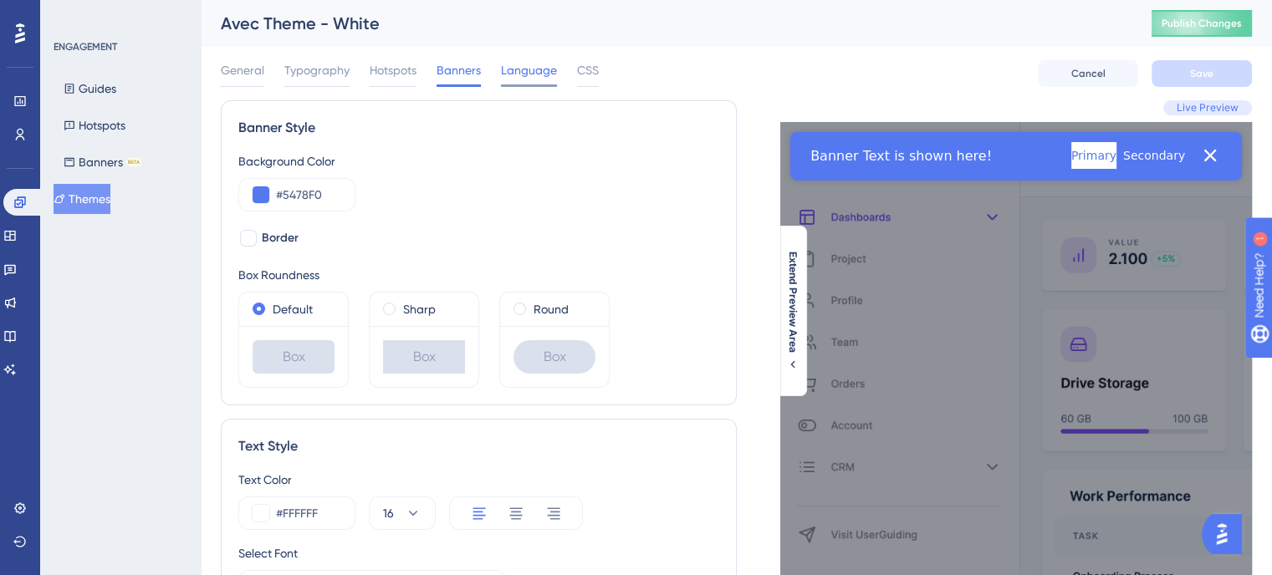
click at [540, 66] on span "Language" at bounding box center [529, 70] width 56 height 20
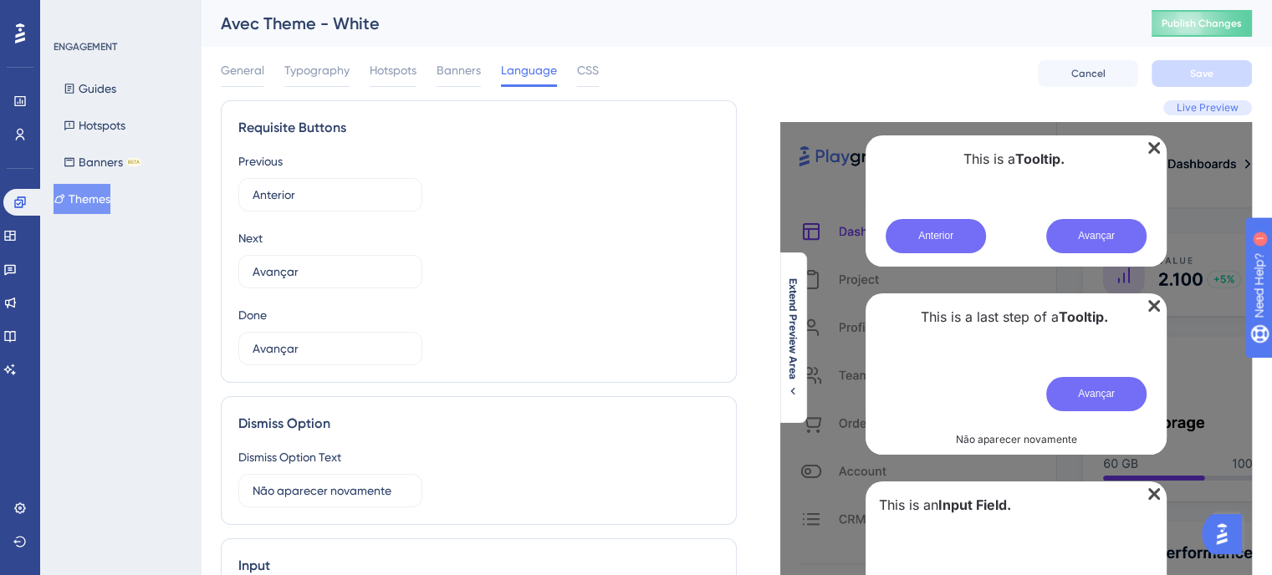
click at [573, 64] on div "General Typography Hotspots Banners Language CSS" at bounding box center [410, 73] width 378 height 27
click at [587, 64] on span "CSS" at bounding box center [588, 70] width 22 height 20
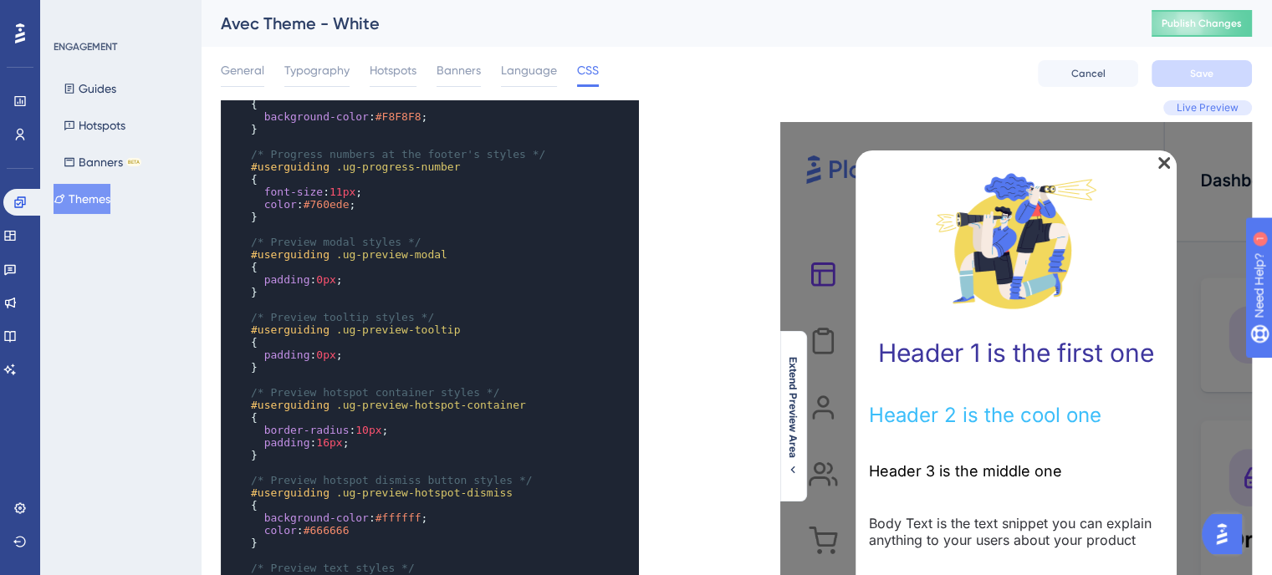
scroll to position [167, 0]
type textarea "0"
click at [318, 284] on span "0px" at bounding box center [325, 279] width 19 height 13
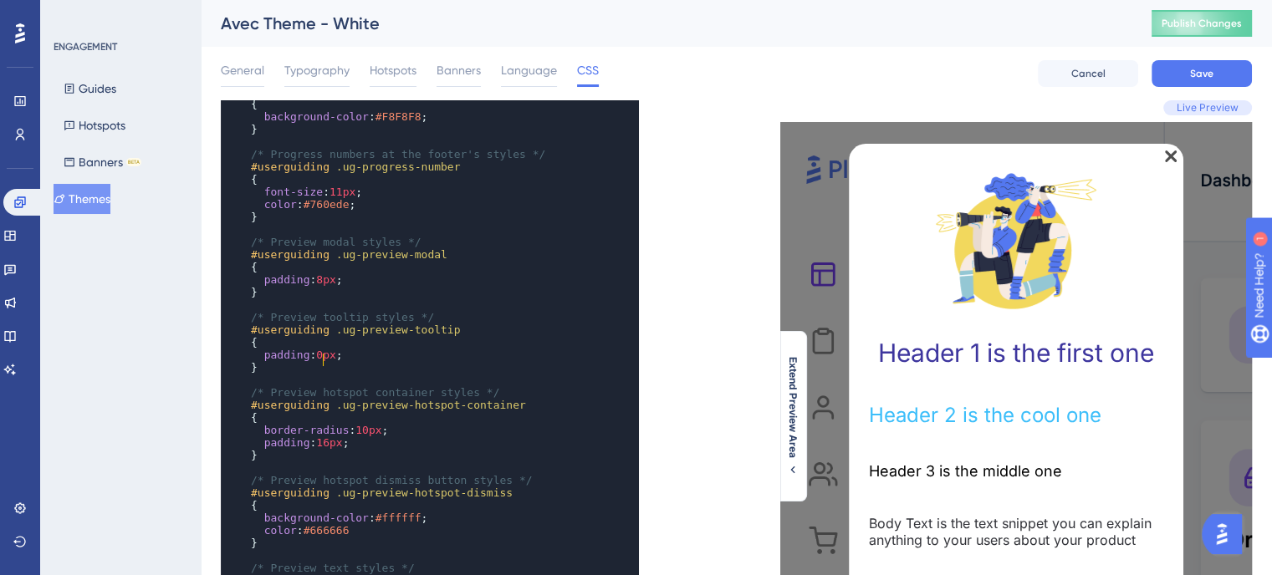
click at [323, 361] on span "0px" at bounding box center [325, 355] width 19 height 13
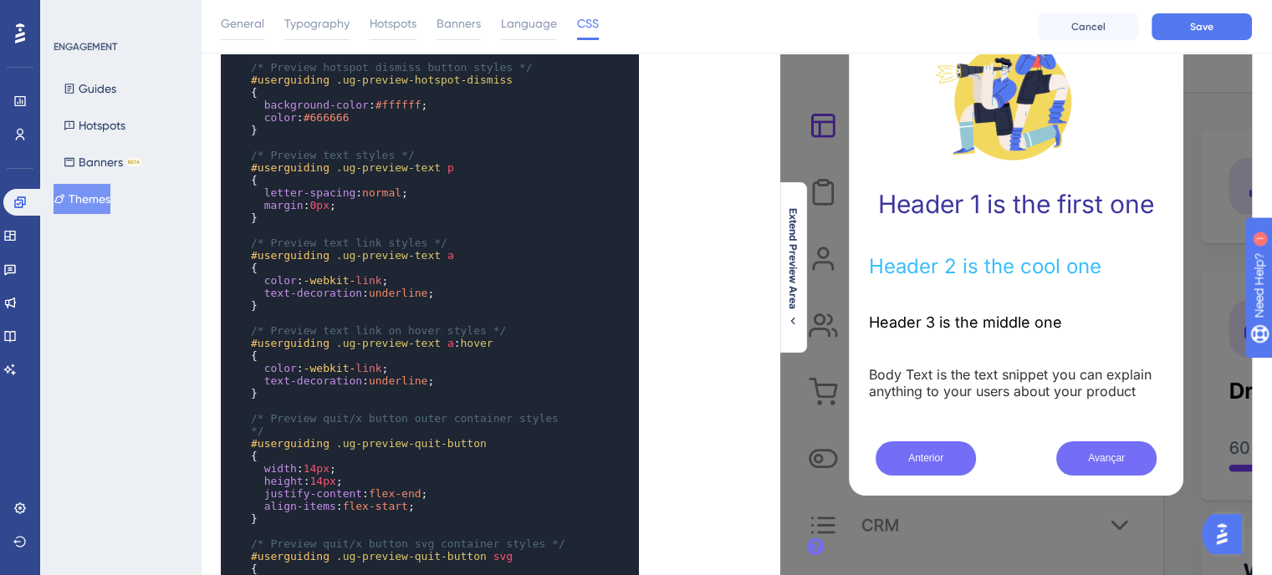
scroll to position [84, 0]
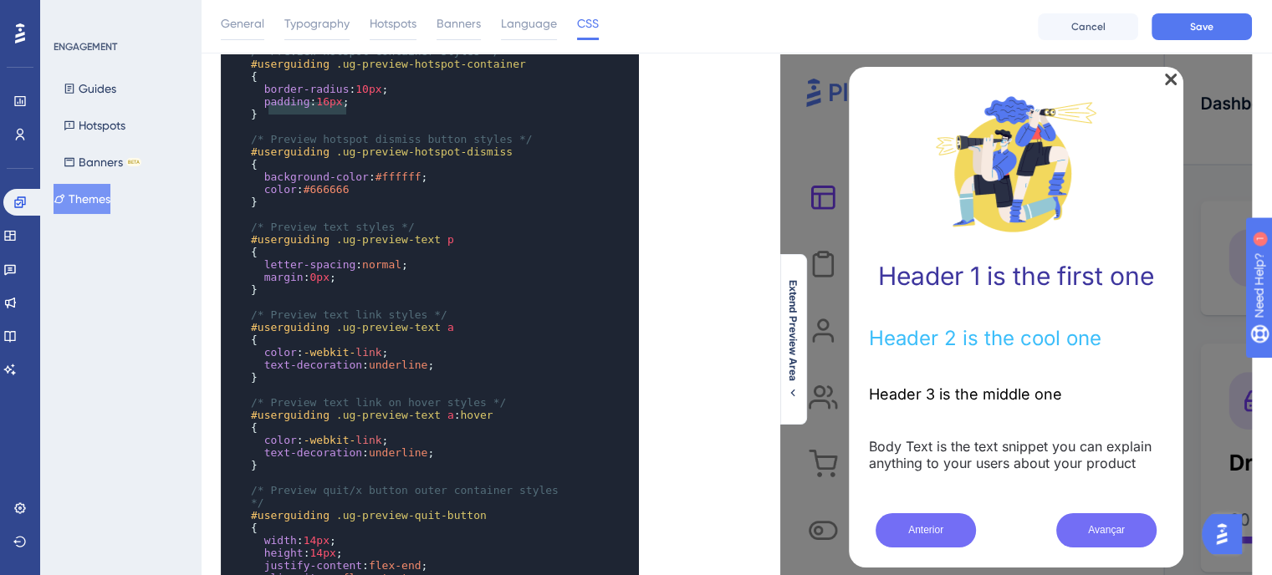
type textarea "padding: 16px;"
drag, startPoint x: 345, startPoint y: 105, endPoint x: 265, endPoint y: 104, distance: 80.3
click at [265, 104] on span "padding : 16px ;" at bounding box center [300, 101] width 99 height 13
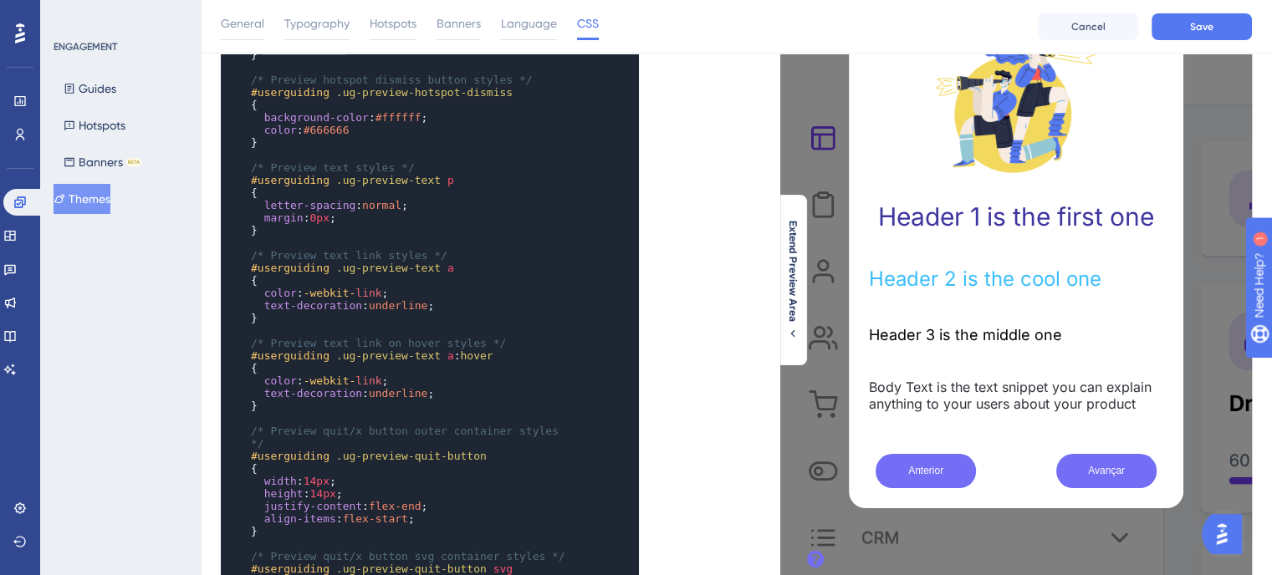
scroll to position [167, 0]
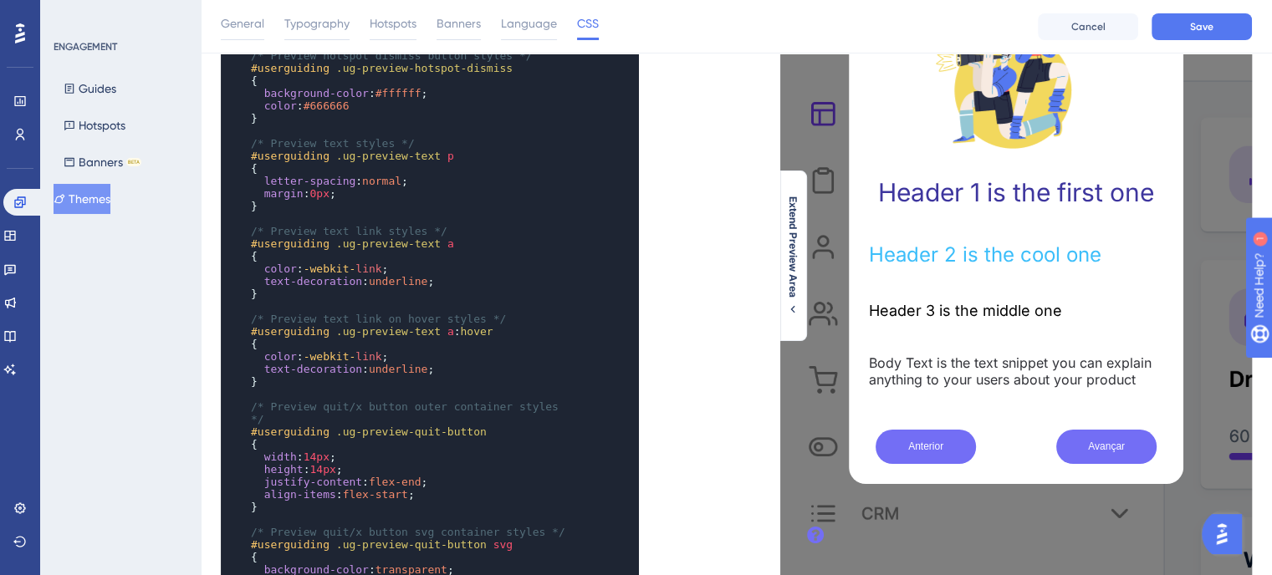
click at [419, 493] on pre "align-items : flex-start ;" at bounding box center [414, 494] width 332 height 13
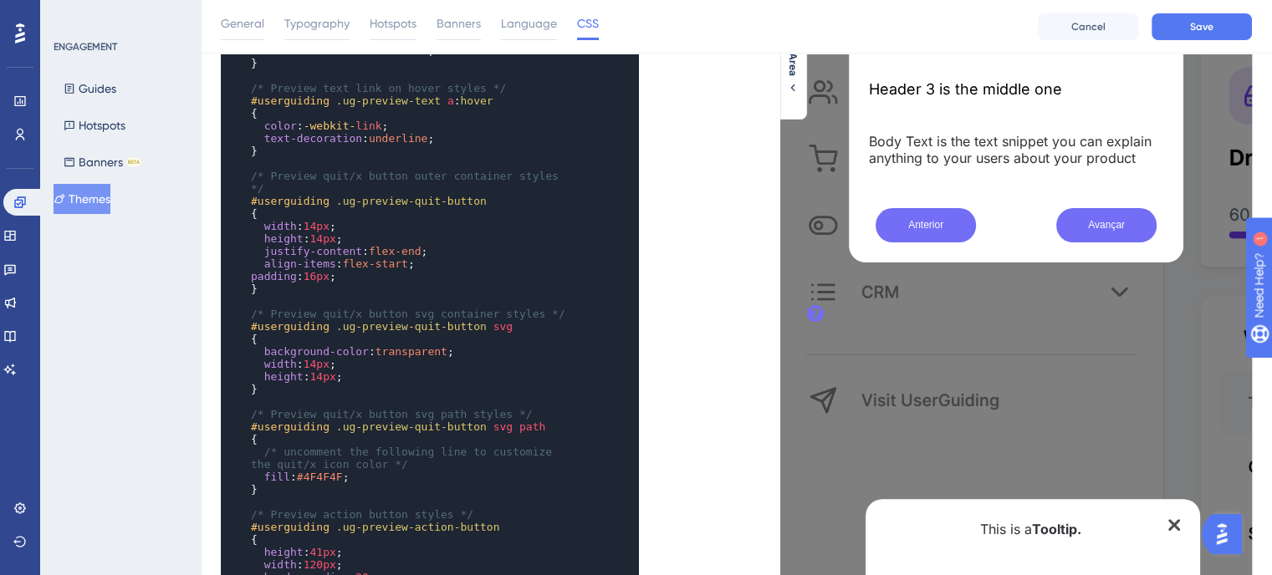
scroll to position [293, 0]
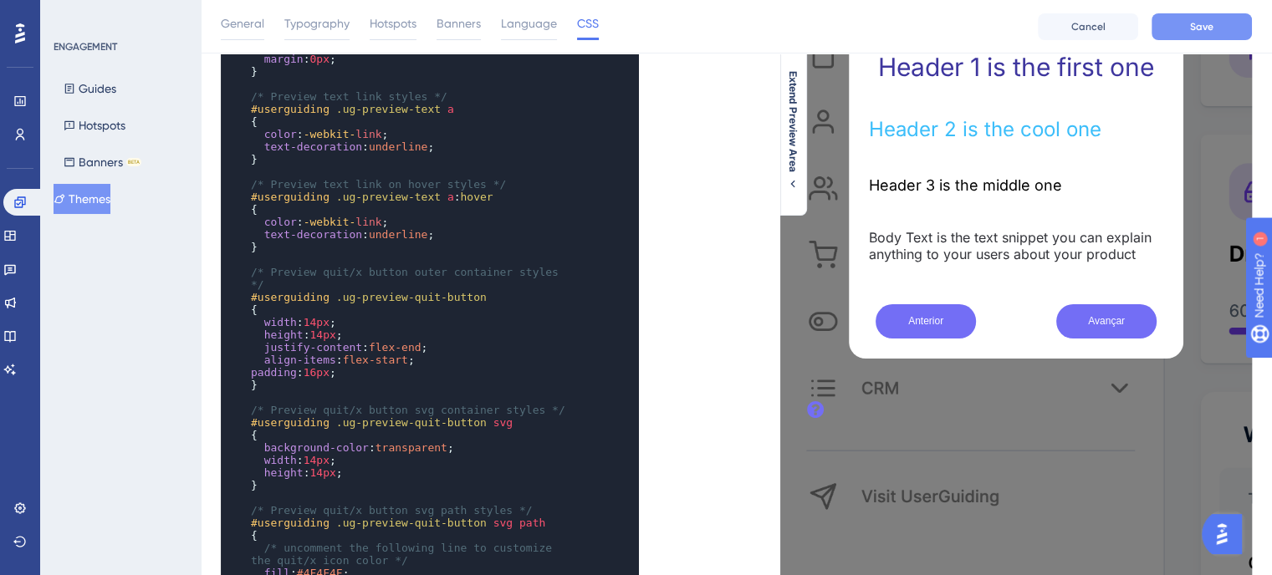
click at [1236, 21] on button "Save" at bounding box center [1201, 26] width 100 height 27
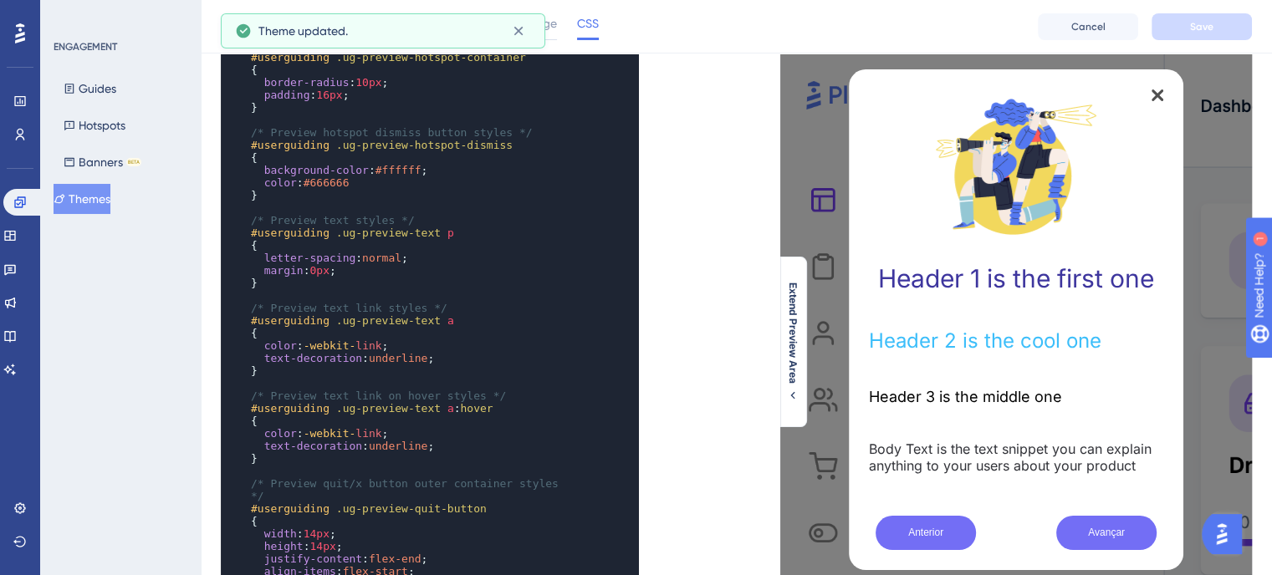
scroll to position [0, 0]
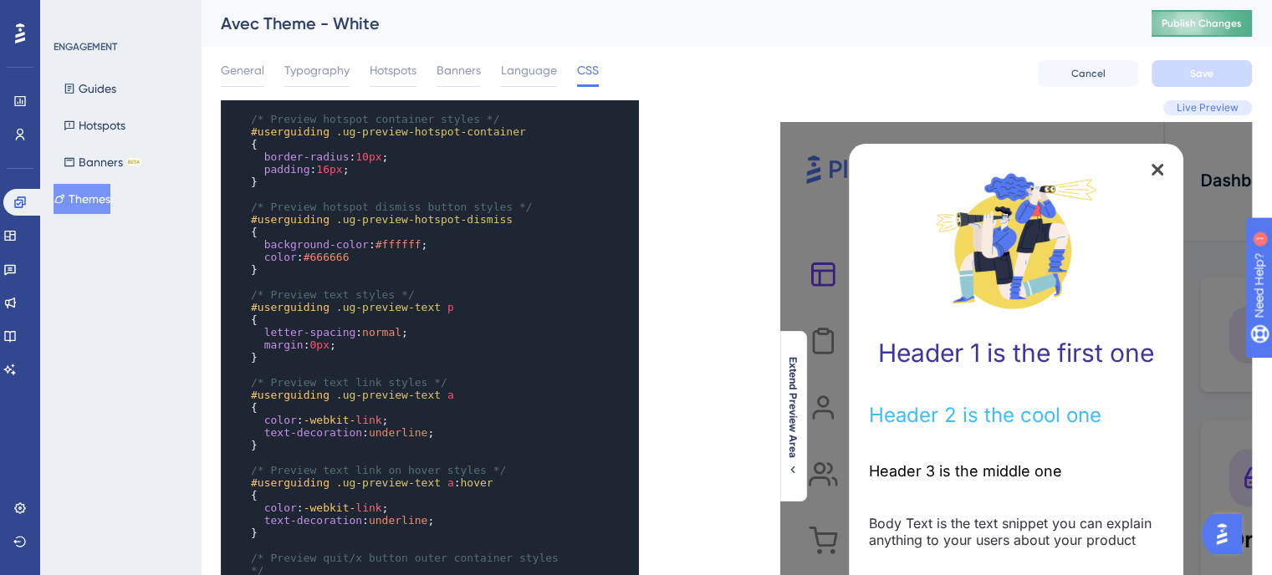
click at [1210, 23] on span "Publish Changes" at bounding box center [1201, 23] width 80 height 13
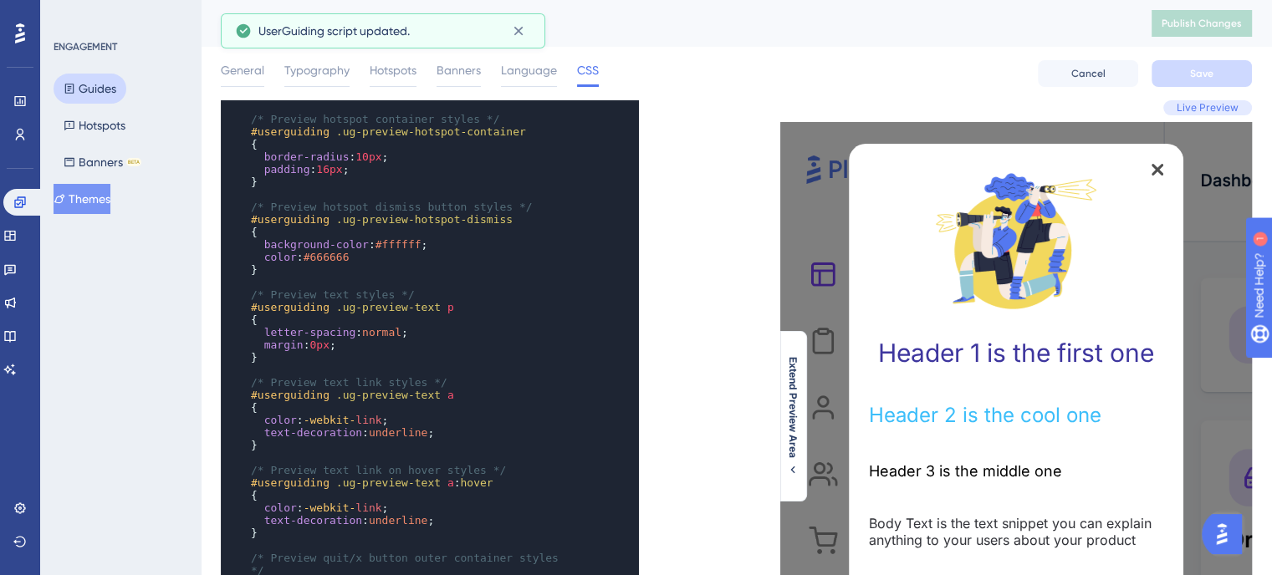
click at [110, 93] on button "Guides" at bounding box center [90, 89] width 73 height 30
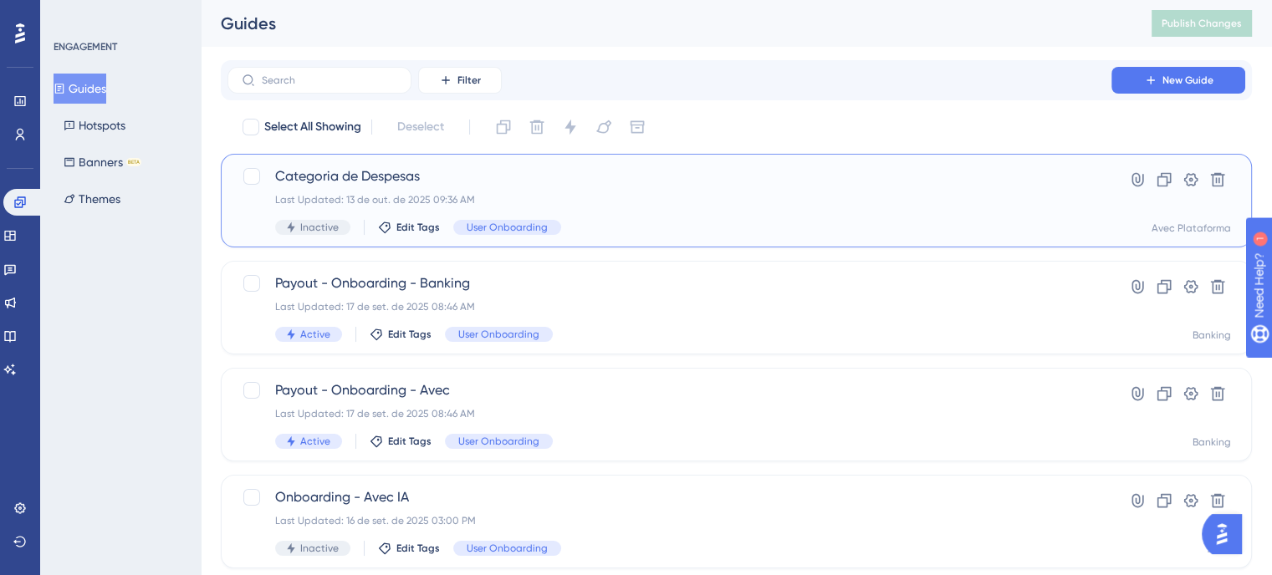
click at [672, 175] on span "Categoria de Despesas" at bounding box center [669, 176] width 789 height 20
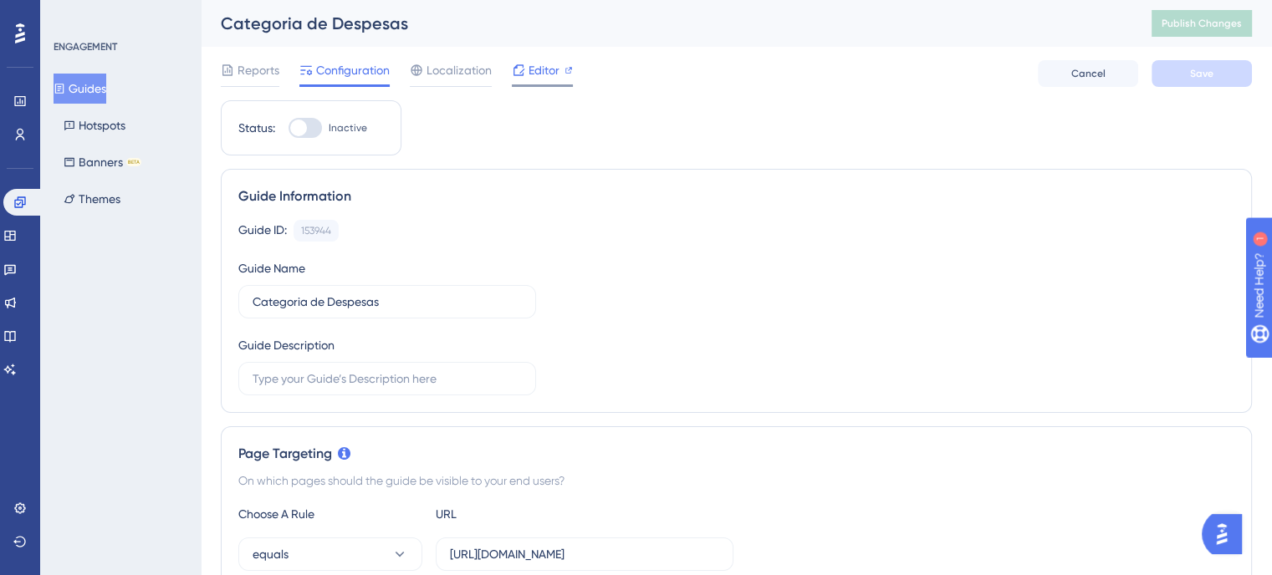
click at [559, 83] on div "Editor" at bounding box center [542, 73] width 61 height 27
click at [105, 191] on button "Themes" at bounding box center [92, 199] width 77 height 30
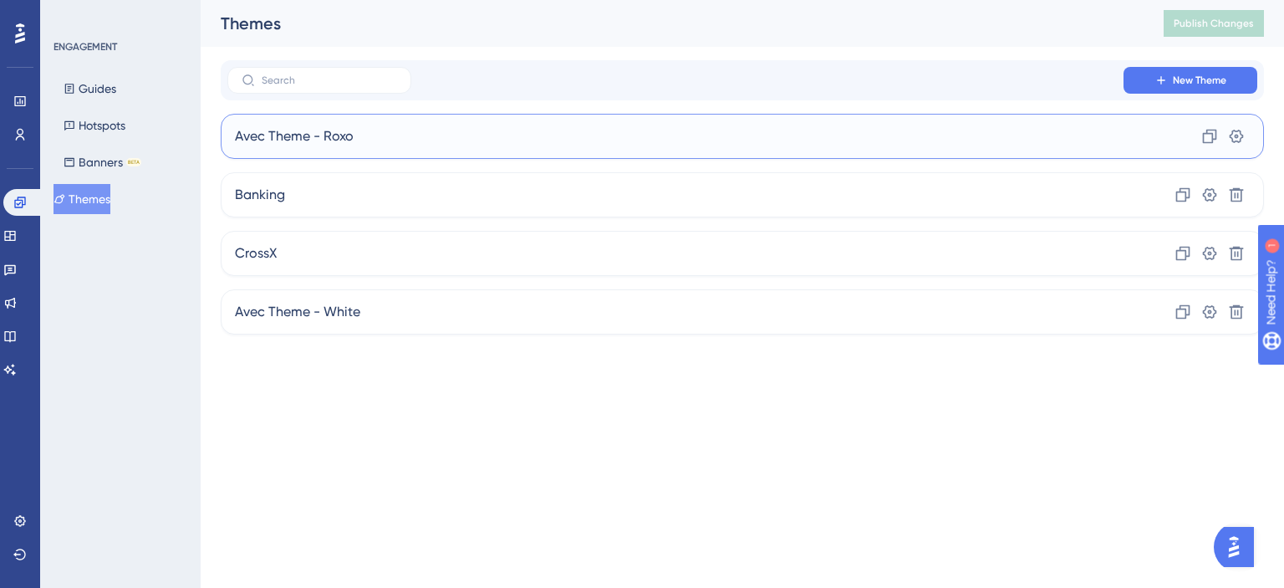
click at [342, 137] on span "Avec Theme - Roxo" at bounding box center [294, 136] width 119 height 20
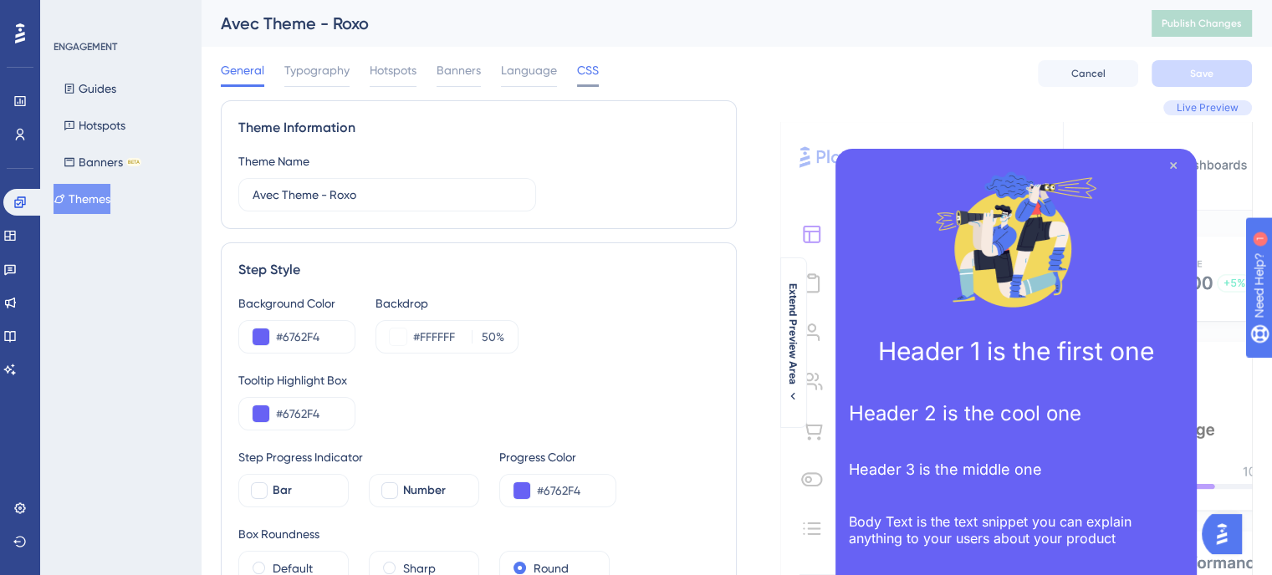
click at [582, 64] on span "CSS" at bounding box center [588, 70] width 22 height 20
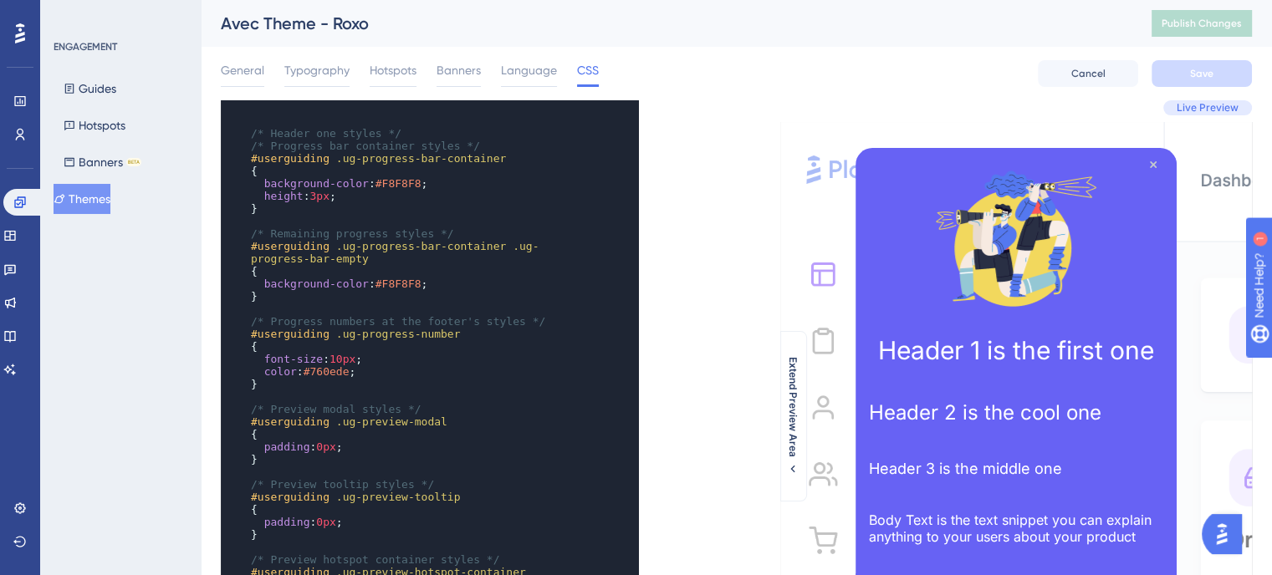
click at [90, 200] on button "Themes" at bounding box center [82, 199] width 57 height 30
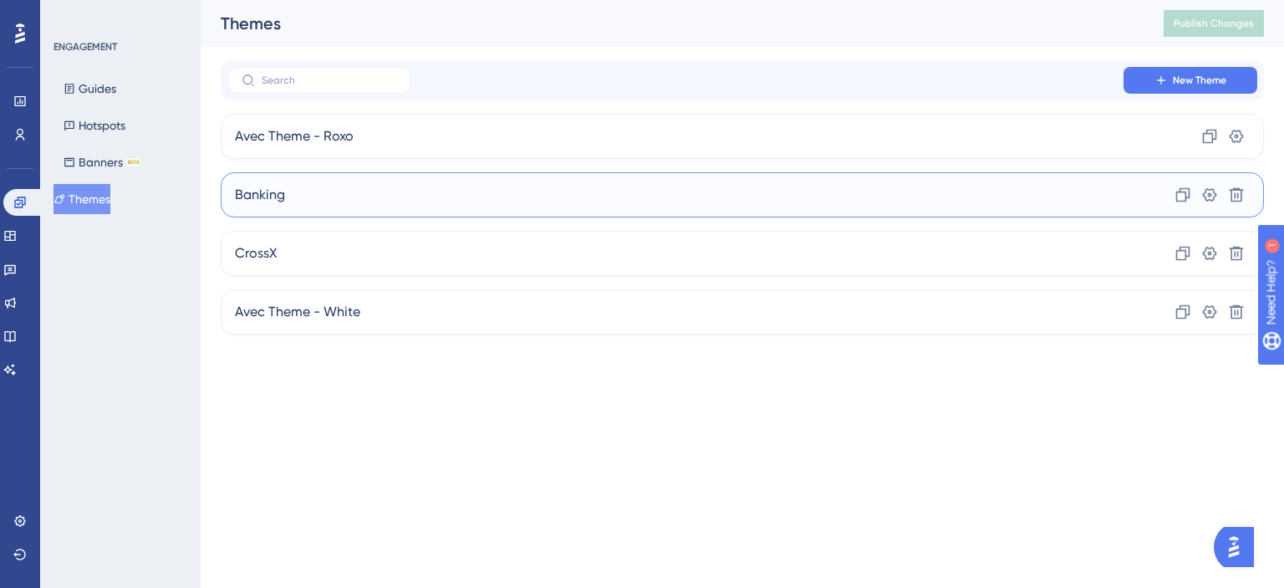
click at [378, 207] on div "Banking Clone Settings Delete" at bounding box center [743, 194] width 1044 height 45
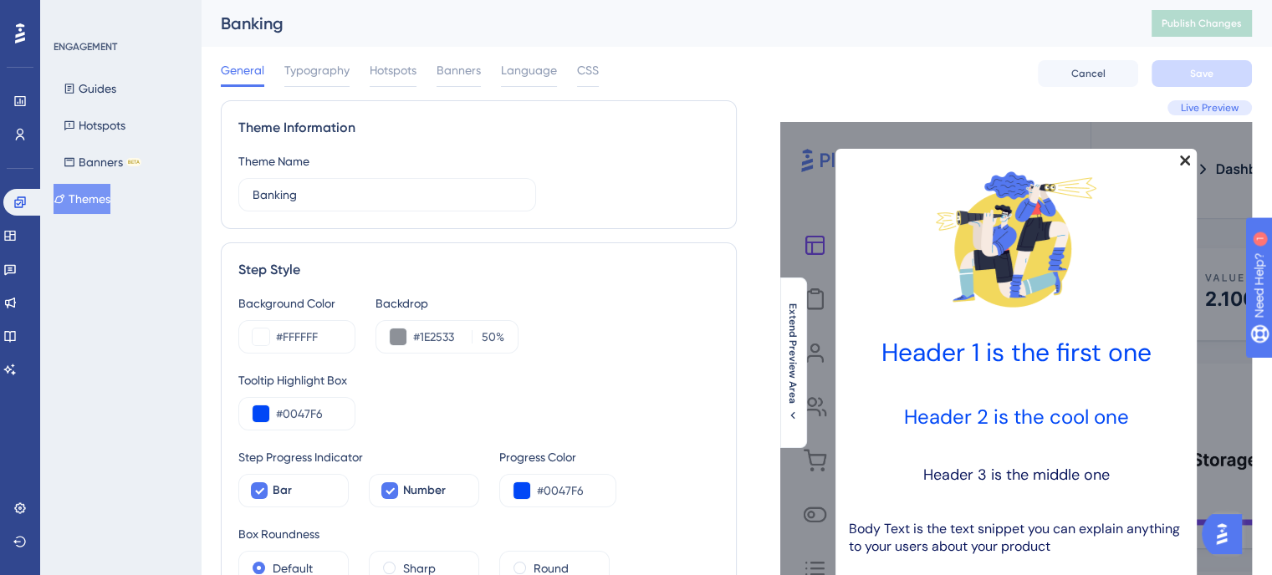
click at [604, 62] on div "General Typography Hotspots Banners Language CSS Cancel Save" at bounding box center [736, 74] width 1031 height 54
click at [594, 65] on span "CSS" at bounding box center [588, 70] width 22 height 20
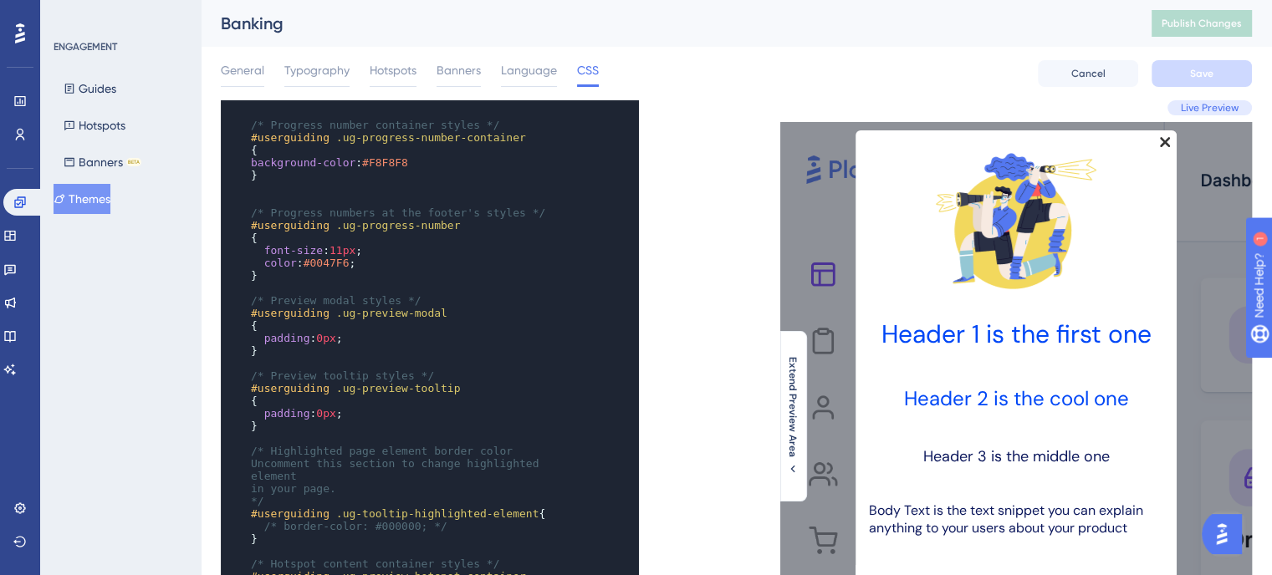
scroll to position [334, 0]
type textarea "padding: 0px;"
drag, startPoint x: 345, startPoint y: 350, endPoint x: 265, endPoint y: 345, distance: 79.6
click at [265, 345] on pre "padding : 0px ;" at bounding box center [414, 338] width 332 height 13
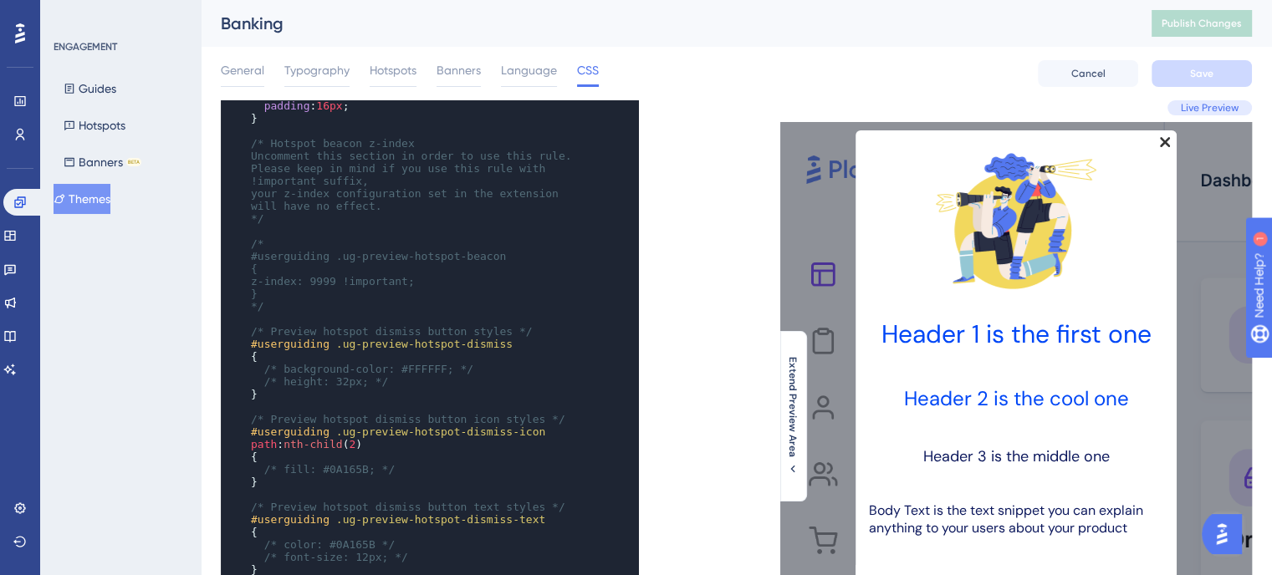
scroll to position [914, 0]
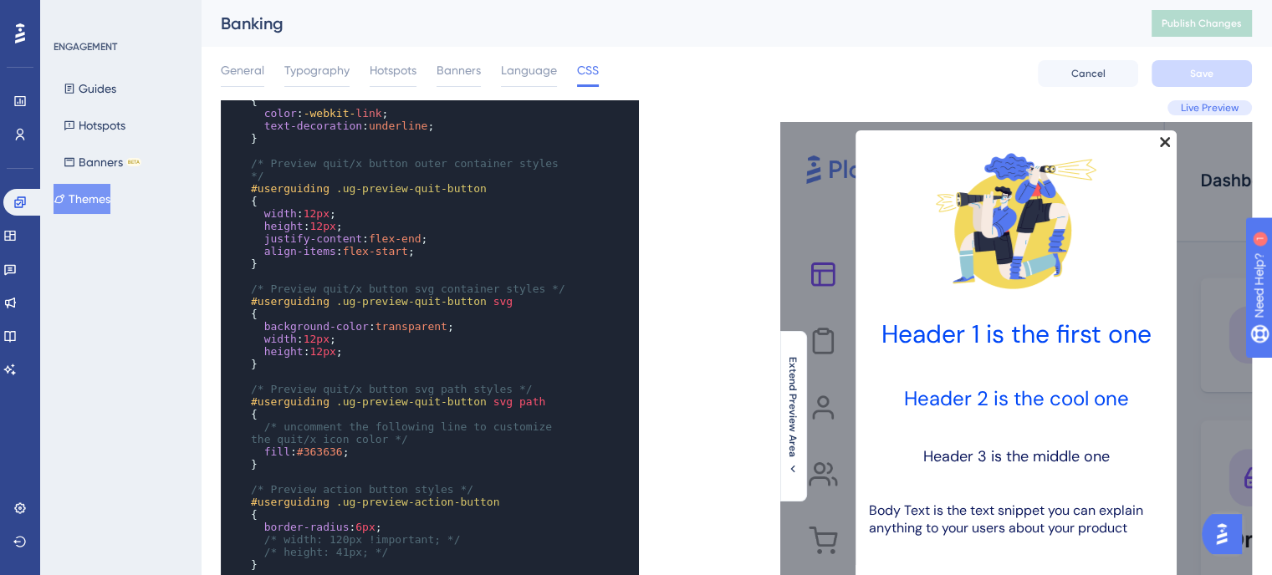
click at [421, 248] on pre "align-items : flex-start ;" at bounding box center [414, 251] width 332 height 13
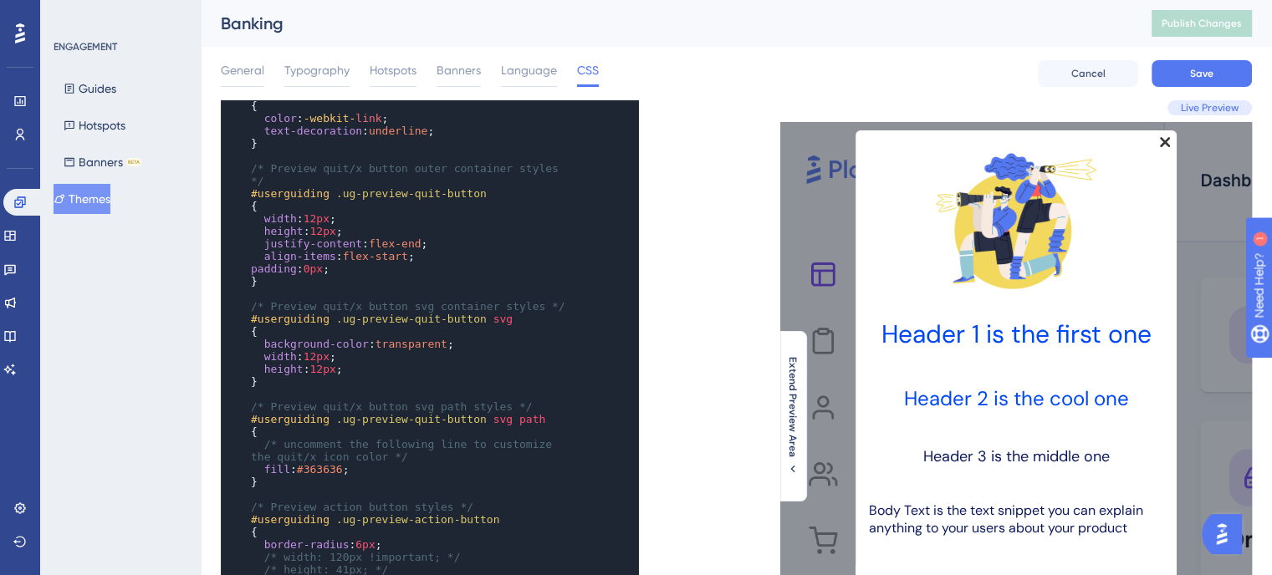
click at [314, 263] on span "0px" at bounding box center [313, 269] width 19 height 13
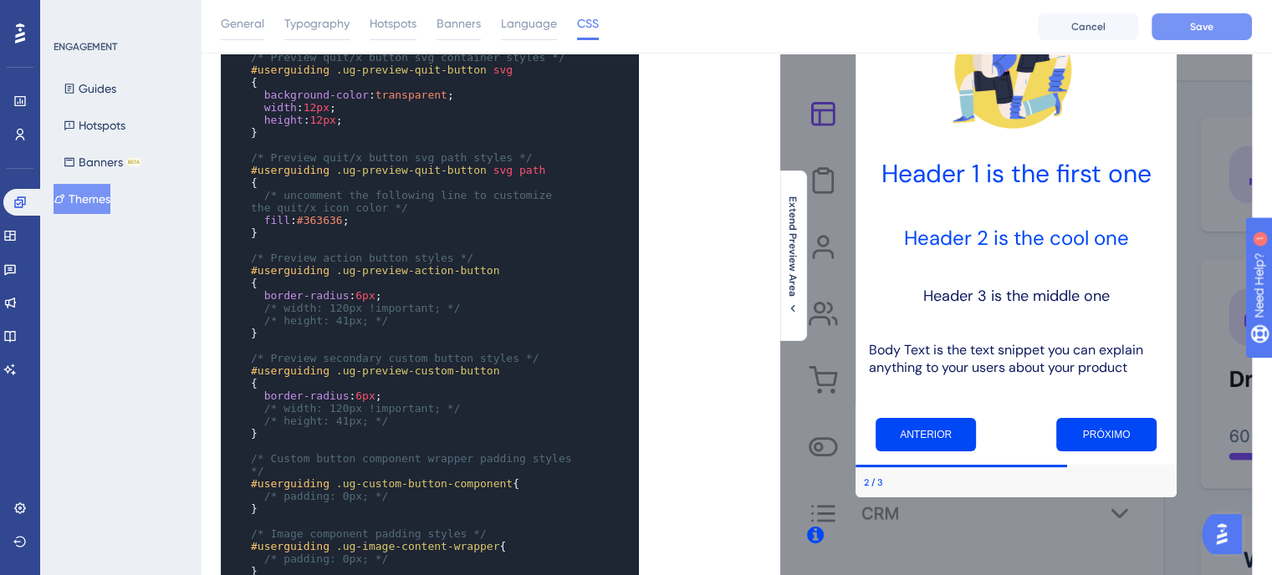
click at [1181, 27] on button "Save" at bounding box center [1201, 26] width 100 height 27
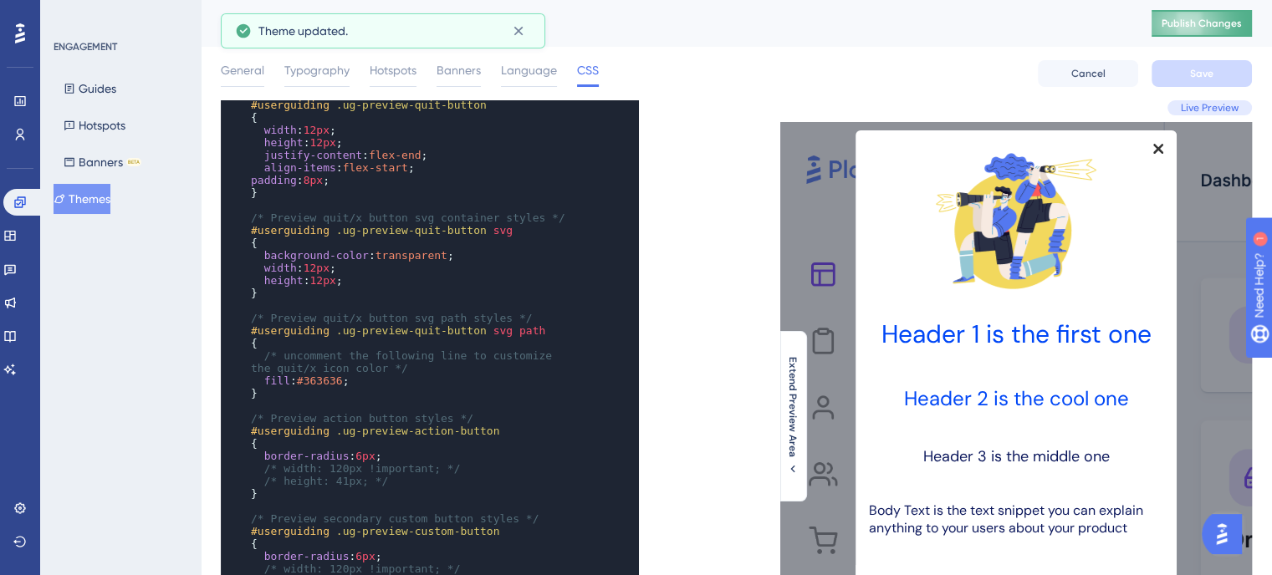
click at [1238, 20] on span "Publish Changes" at bounding box center [1201, 23] width 80 height 13
click at [115, 115] on button "Hotspots" at bounding box center [95, 125] width 82 height 30
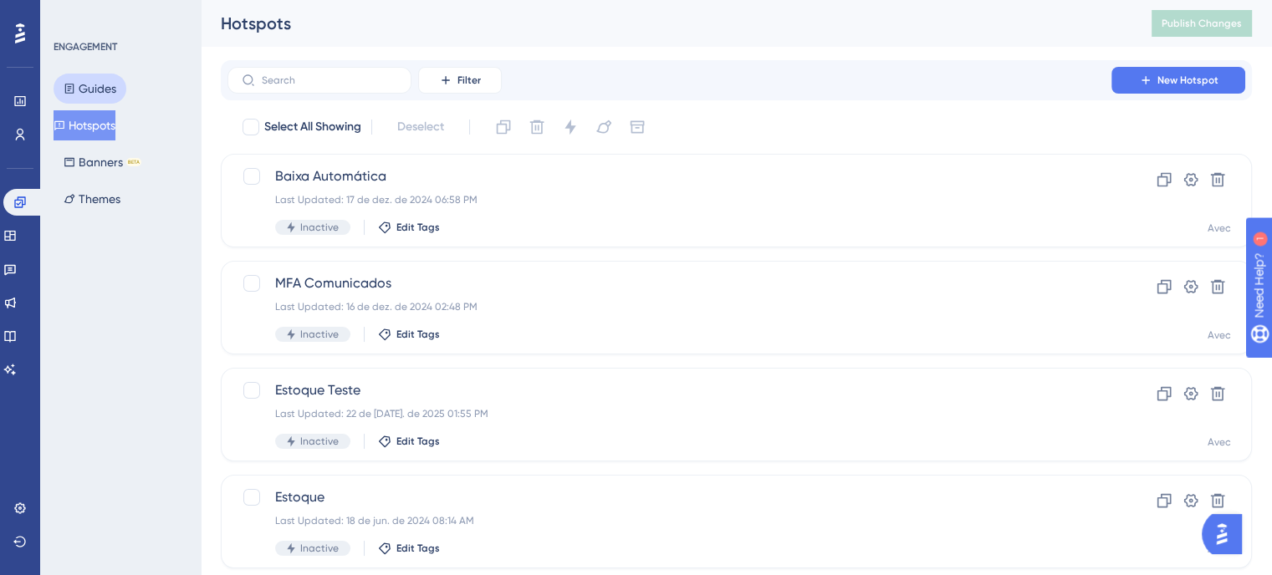
click at [103, 74] on button "Guides" at bounding box center [90, 89] width 73 height 30
